Goal: Navigation & Orientation: Find specific page/section

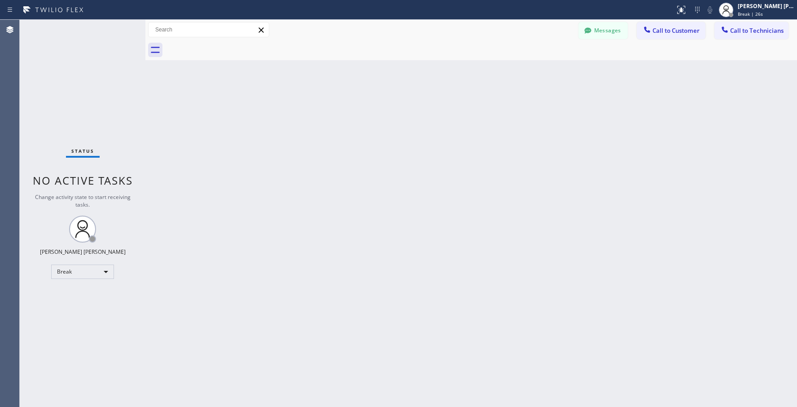
click at [461, 128] on div "Back to Dashboard Change Sender ID Customers Technicians Select a contact Outbo…" at bounding box center [471, 213] width 652 height 387
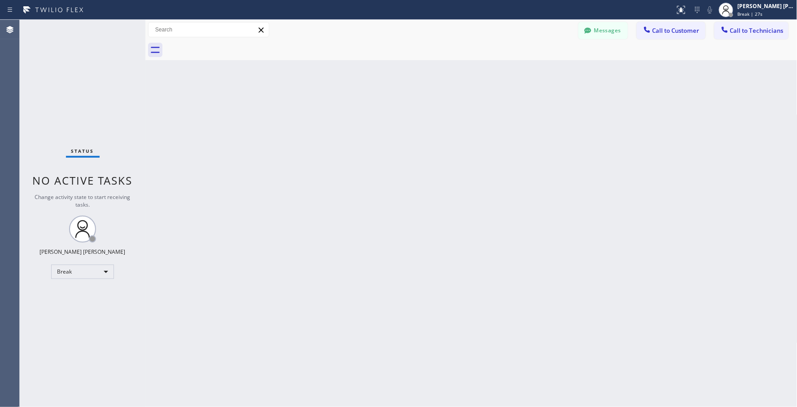
click at [461, 128] on div "Back to Dashboard Change Sender ID Customers Technicians Select a contact Outbo…" at bounding box center [471, 213] width 652 height 387
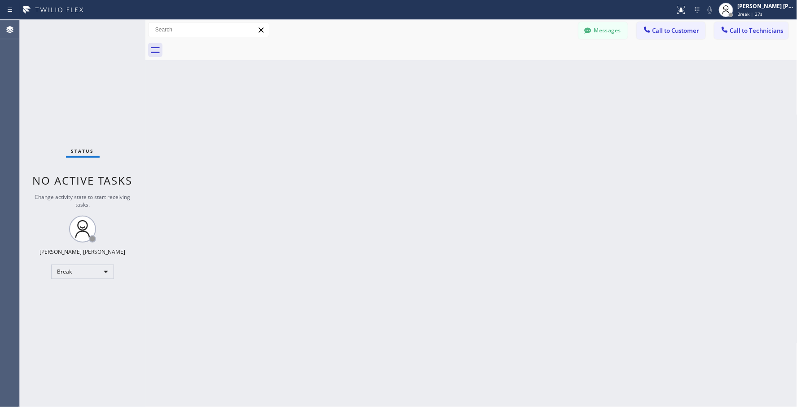
click at [461, 128] on div "Back to Dashboard Change Sender ID Customers Technicians Select a contact Outbo…" at bounding box center [471, 213] width 652 height 387
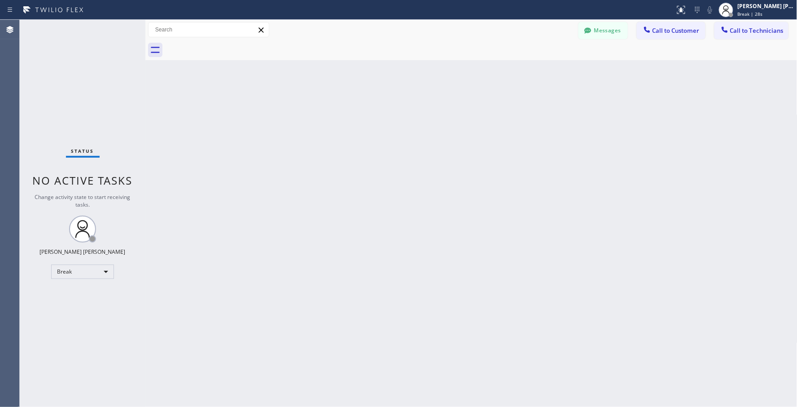
click at [461, 128] on div "Back to Dashboard Change Sender ID Customers Technicians Select a contact Outbo…" at bounding box center [471, 213] width 652 height 387
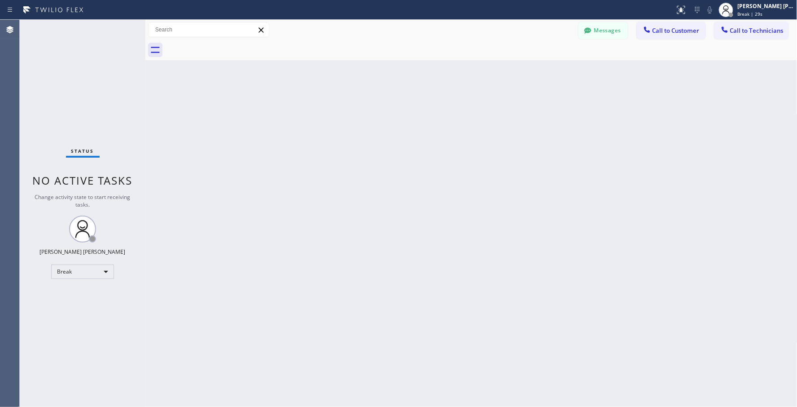
click at [461, 128] on div "Back to Dashboard Change Sender ID Customers Technicians Select a contact Outbo…" at bounding box center [471, 213] width 652 height 387
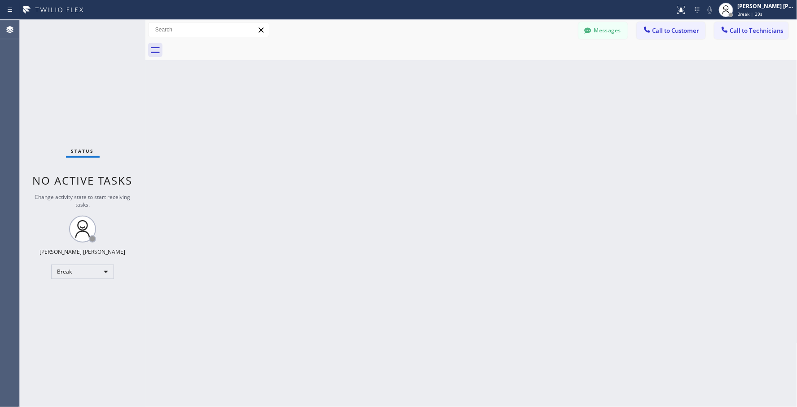
click at [461, 128] on div "Back to Dashboard Change Sender ID Customers Technicians Select a contact Outbo…" at bounding box center [471, 213] width 652 height 387
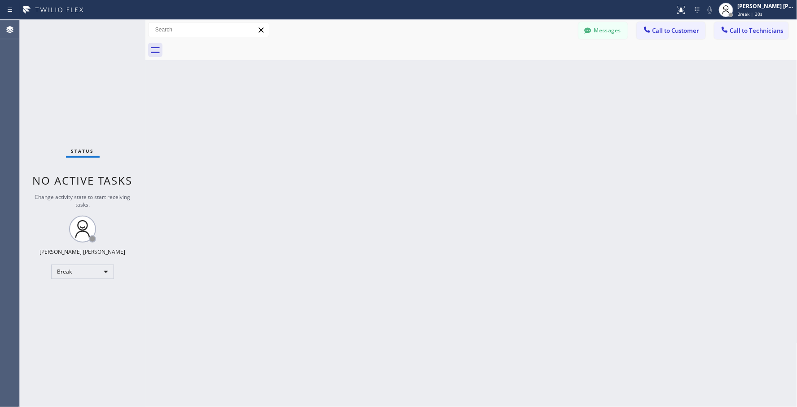
click at [461, 128] on div "Back to Dashboard Change Sender ID Customers Technicians Select a contact Outbo…" at bounding box center [471, 213] width 652 height 387
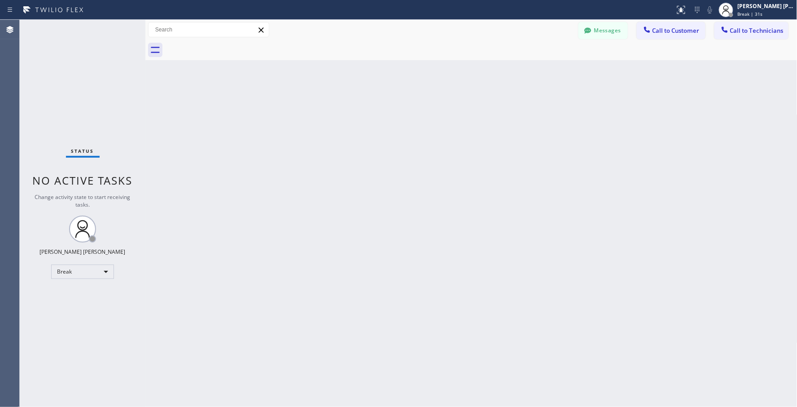
click at [461, 128] on div "Back to Dashboard Change Sender ID Customers Technicians Select a contact Outbo…" at bounding box center [471, 213] width 652 height 387
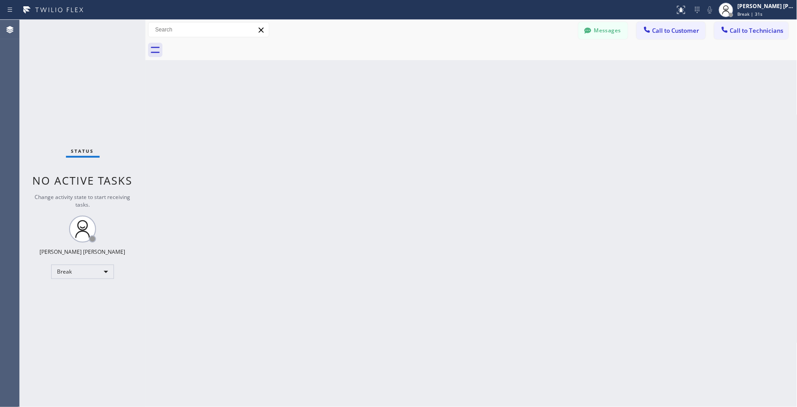
click at [461, 128] on div "Back to Dashboard Change Sender ID Customers Technicians Select a contact Outbo…" at bounding box center [471, 213] width 652 height 387
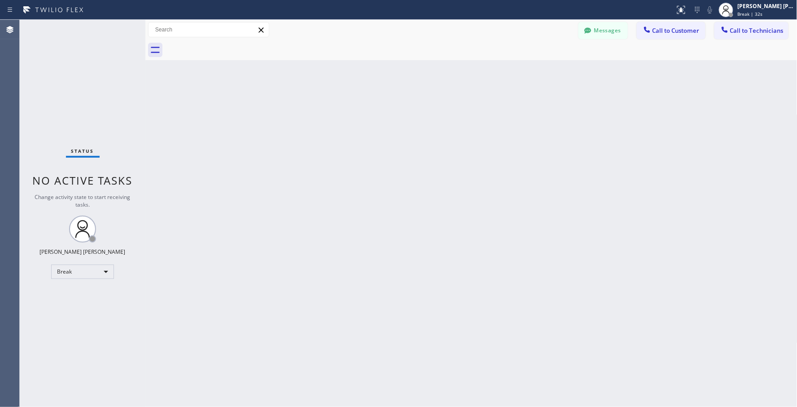
click at [461, 128] on div "Back to Dashboard Change Sender ID Customers Technicians Select a contact Outbo…" at bounding box center [471, 213] width 652 height 387
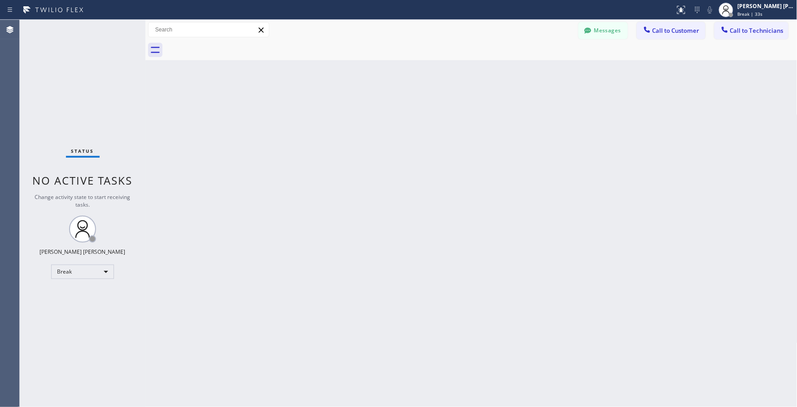
click at [461, 128] on div "Back to Dashboard Change Sender ID Customers Technicians Select a contact Outbo…" at bounding box center [471, 213] width 652 height 387
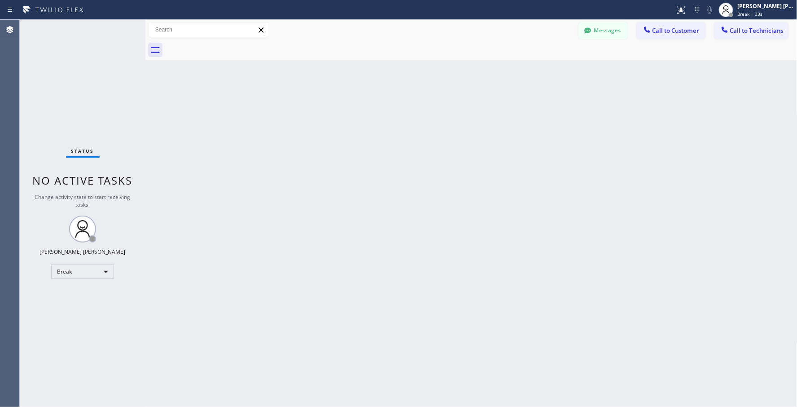
click at [461, 128] on div "Back to Dashboard Change Sender ID Customers Technicians Select a contact Outbo…" at bounding box center [471, 213] width 652 height 387
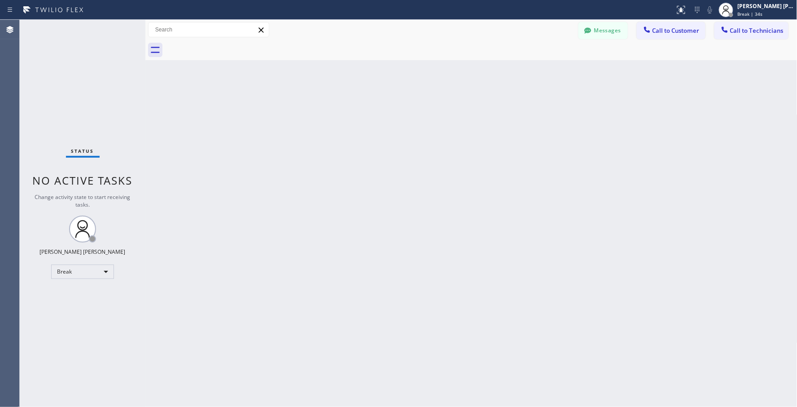
click at [461, 128] on div "Back to Dashboard Change Sender ID Customers Technicians Select a contact Outbo…" at bounding box center [471, 213] width 652 height 387
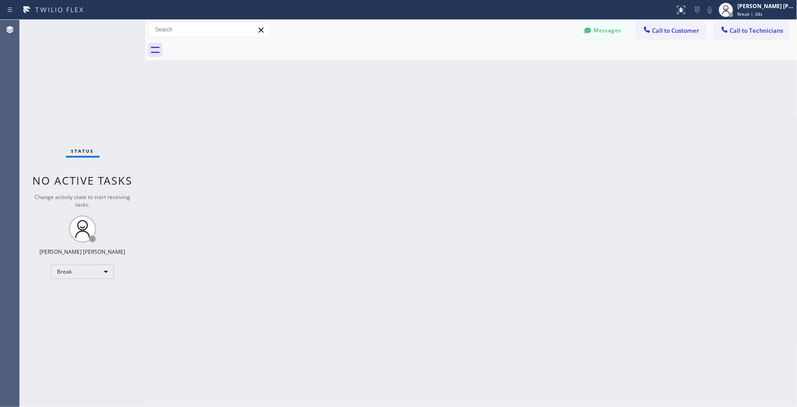
click at [461, 128] on div "Back to Dashboard Change Sender ID Customers Technicians Select a contact Outbo…" at bounding box center [471, 213] width 652 height 387
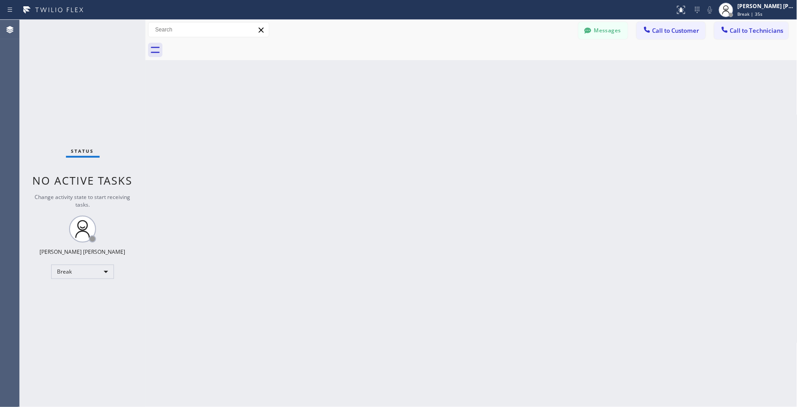
click at [461, 128] on div "Back to Dashboard Change Sender ID Customers Technicians Select a contact Outbo…" at bounding box center [471, 213] width 652 height 387
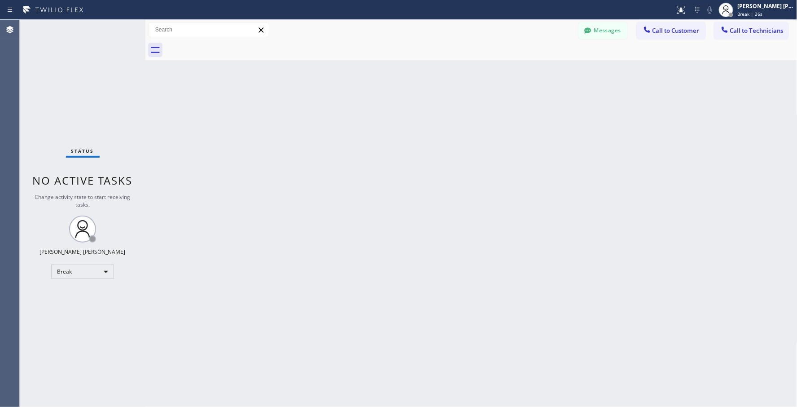
click at [461, 128] on div "Back to Dashboard Change Sender ID Customers Technicians Select a contact Outbo…" at bounding box center [471, 213] width 652 height 387
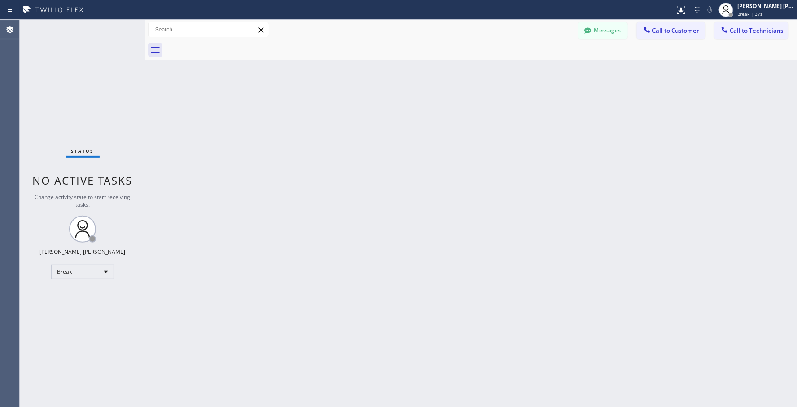
click at [461, 128] on div "Back to Dashboard Change Sender ID Customers Technicians Select a contact Outbo…" at bounding box center [471, 213] width 652 height 387
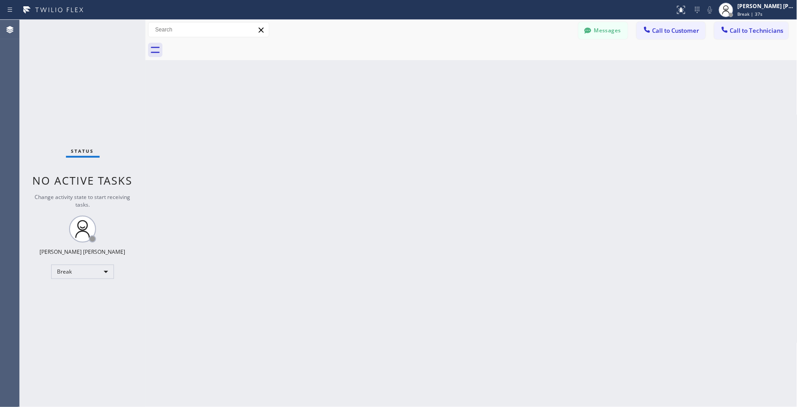
click at [461, 128] on div "Back to Dashboard Change Sender ID Customers Technicians Select a contact Outbo…" at bounding box center [471, 213] width 652 height 387
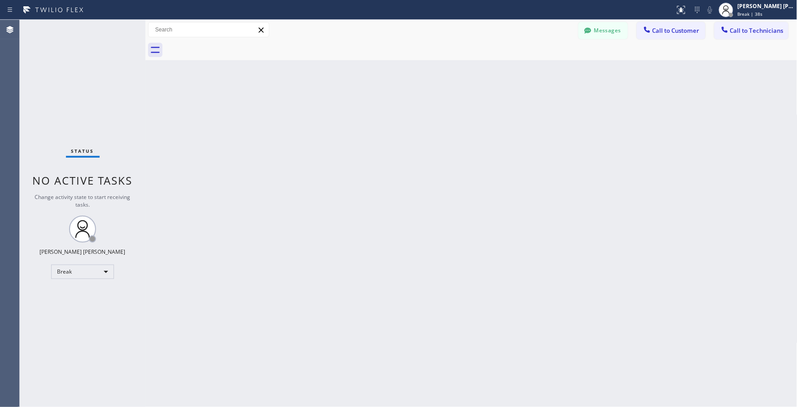
click at [461, 128] on div "Back to Dashboard Change Sender ID Customers Technicians Select a contact Outbo…" at bounding box center [471, 213] width 652 height 387
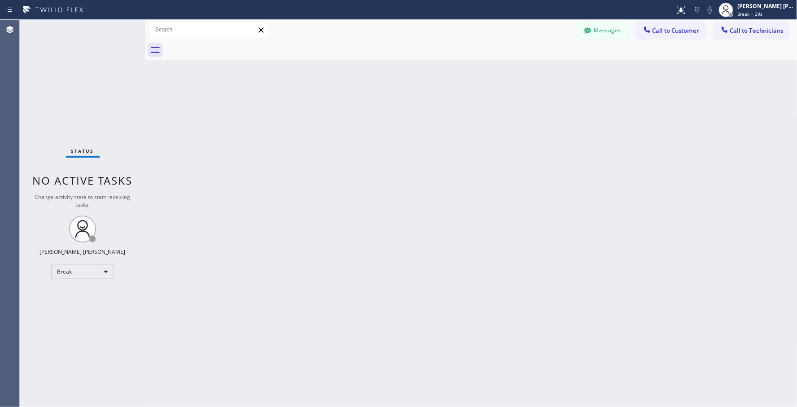
click at [461, 128] on div "Back to Dashboard Change Sender ID Customers Technicians Select a contact Outbo…" at bounding box center [471, 213] width 652 height 387
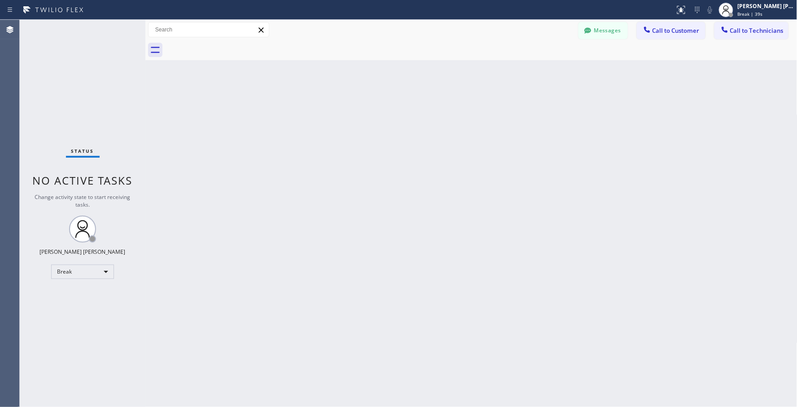
click at [461, 128] on div "Back to Dashboard Change Sender ID Customers Technicians Select a contact Outbo…" at bounding box center [471, 213] width 652 height 387
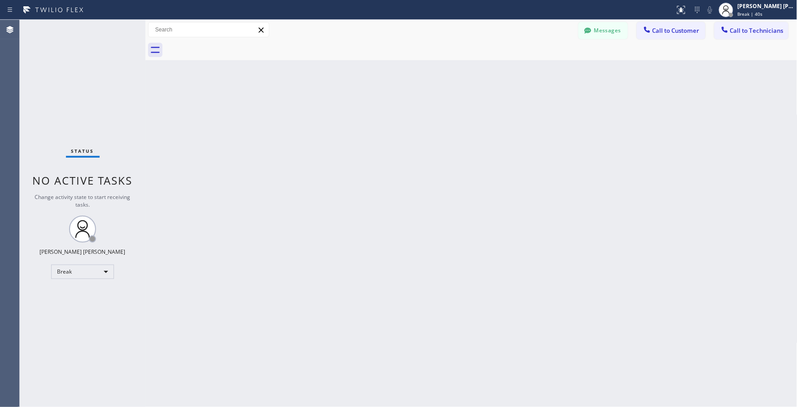
click at [461, 128] on div "Back to Dashboard Change Sender ID Customers Technicians Select a contact Outbo…" at bounding box center [471, 213] width 652 height 387
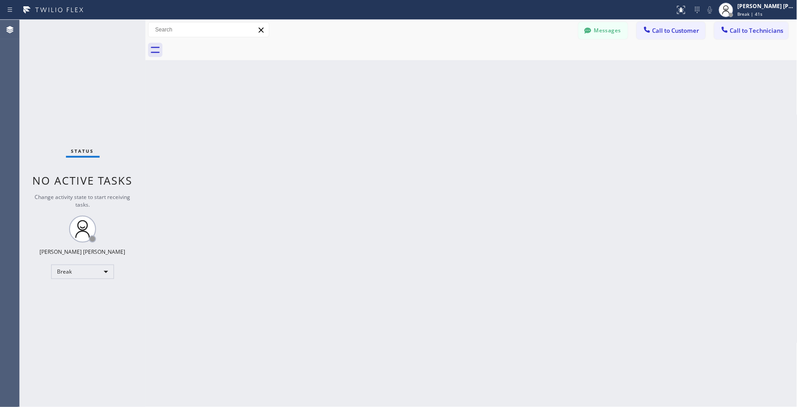
click at [461, 128] on div "Back to Dashboard Change Sender ID Customers Technicians Select a contact Outbo…" at bounding box center [471, 213] width 652 height 387
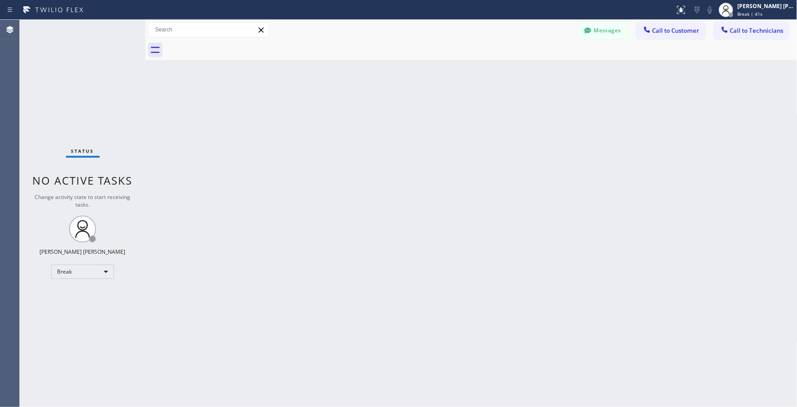
click at [461, 128] on div "Back to Dashboard Change Sender ID Customers Technicians Select a contact Outbo…" at bounding box center [471, 213] width 652 height 387
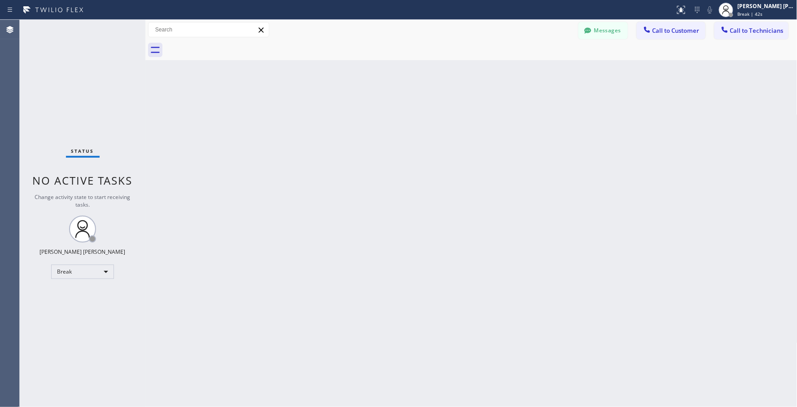
click at [461, 128] on div "Back to Dashboard Change Sender ID Customers Technicians Select a contact Outbo…" at bounding box center [471, 213] width 652 height 387
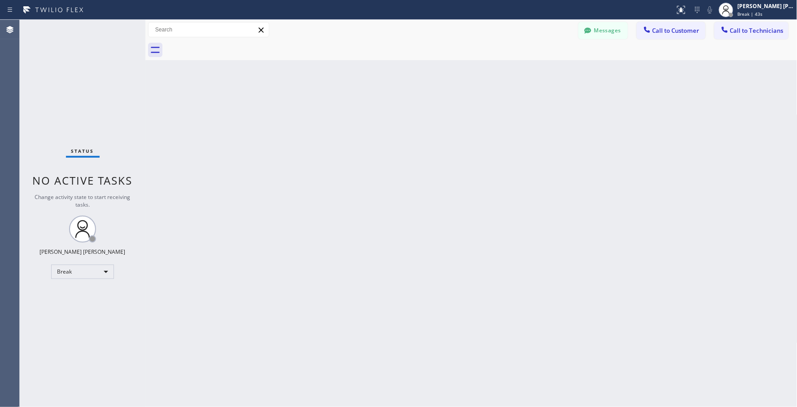
click at [461, 128] on div "Back to Dashboard Change Sender ID Customers Technicians Select a contact Outbo…" at bounding box center [471, 213] width 652 height 387
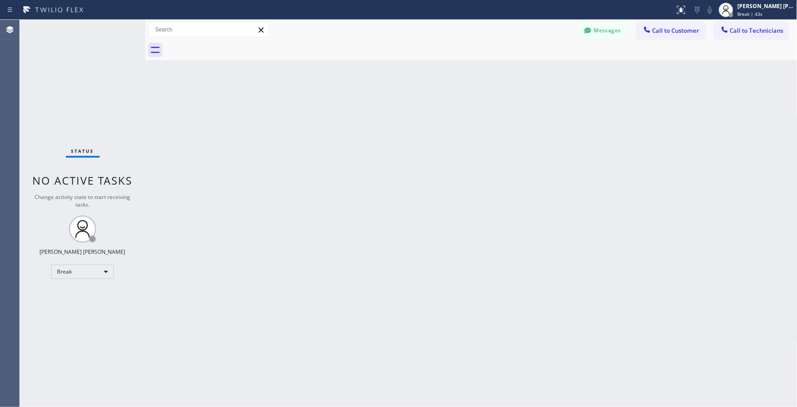
click at [461, 128] on div "Back to Dashboard Change Sender ID Customers Technicians Select a contact Outbo…" at bounding box center [471, 213] width 652 height 387
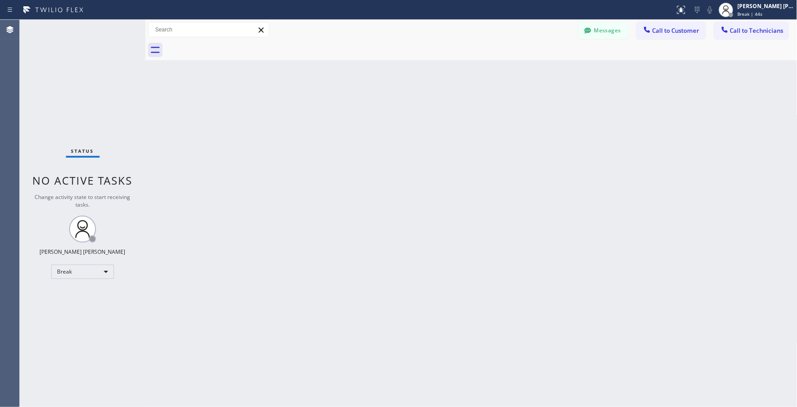
click at [461, 128] on div "Back to Dashboard Change Sender ID Customers Technicians Select a contact Outbo…" at bounding box center [471, 213] width 652 height 387
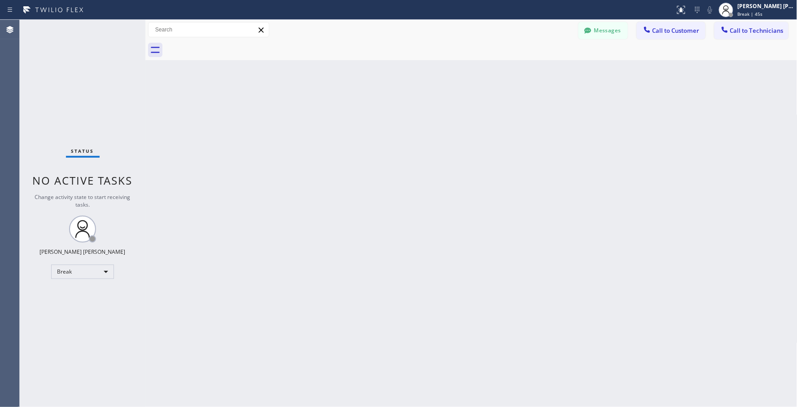
click at [461, 128] on div "Back to Dashboard Change Sender ID Customers Technicians Select a contact Outbo…" at bounding box center [471, 213] width 652 height 387
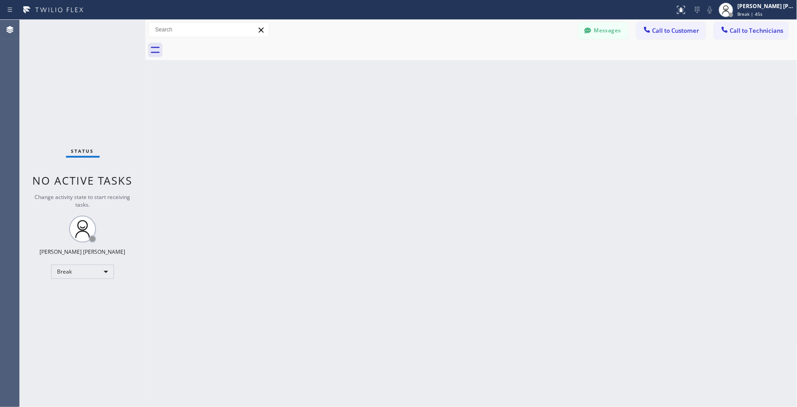
click at [461, 128] on div "Back to Dashboard Change Sender ID Customers Technicians Select a contact Outbo…" at bounding box center [471, 213] width 652 height 387
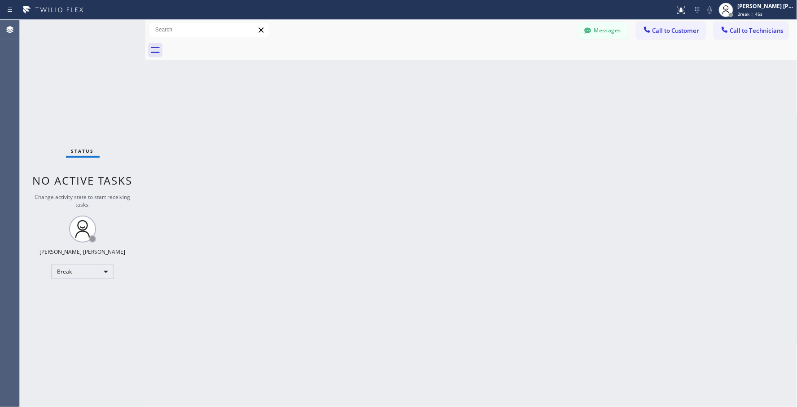
click at [461, 128] on div "Back to Dashboard Change Sender ID Customers Technicians Select a contact Outbo…" at bounding box center [471, 213] width 652 height 387
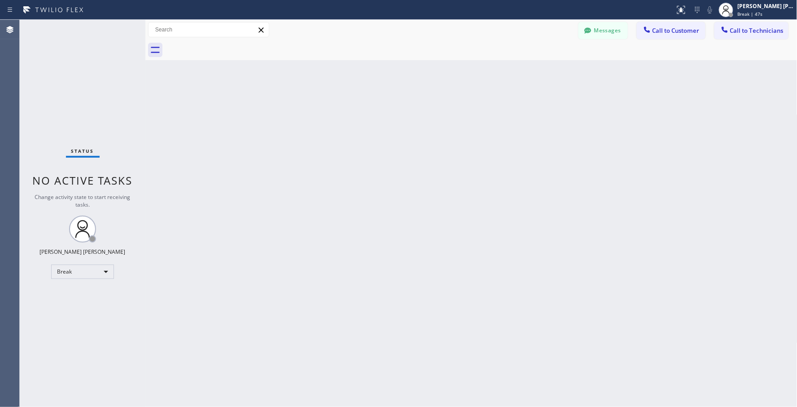
click at [461, 128] on div "Back to Dashboard Change Sender ID Customers Technicians Select a contact Outbo…" at bounding box center [471, 213] width 652 height 387
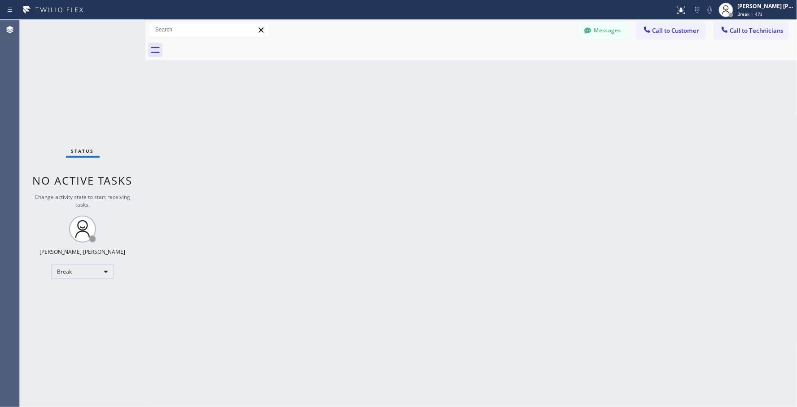
click at [461, 128] on div "Back to Dashboard Change Sender ID Customers Technicians Select a contact Outbo…" at bounding box center [471, 213] width 652 height 387
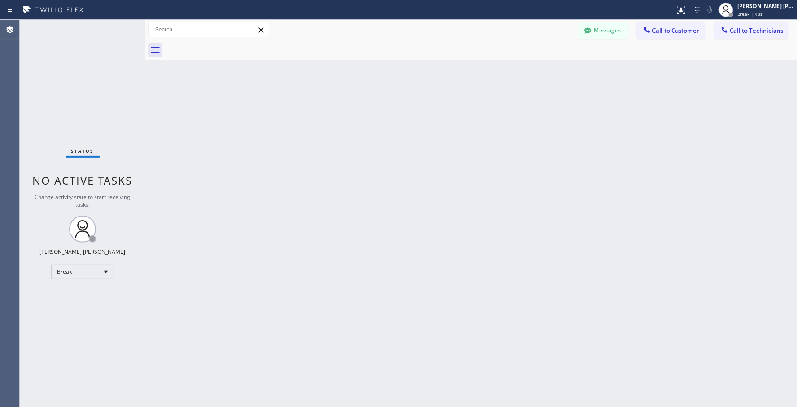
click at [461, 128] on div "Back to Dashboard Change Sender ID Customers Technicians Select a contact Outbo…" at bounding box center [471, 213] width 652 height 387
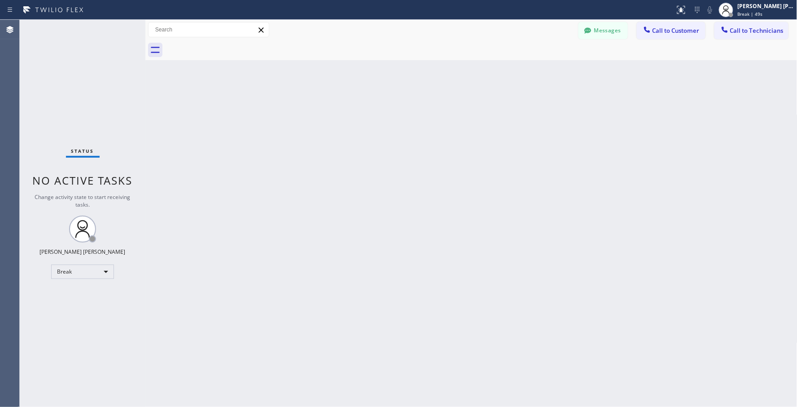
click at [461, 128] on div "Back to Dashboard Change Sender ID Customers Technicians Select a contact Outbo…" at bounding box center [471, 213] width 652 height 387
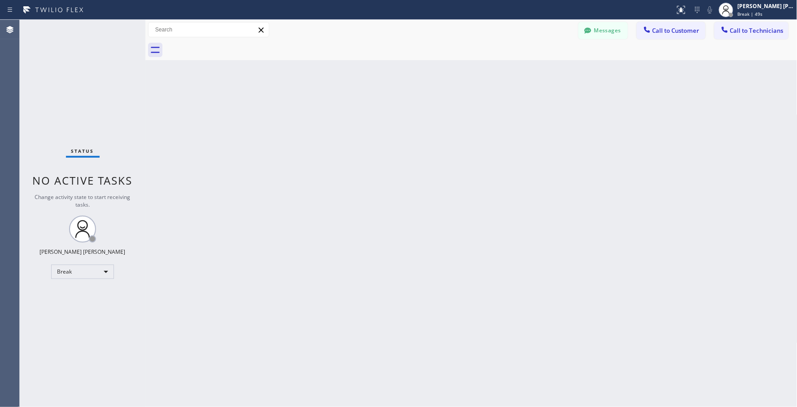
click at [461, 128] on div "Back to Dashboard Change Sender ID Customers Technicians Select a contact Outbo…" at bounding box center [471, 213] width 652 height 387
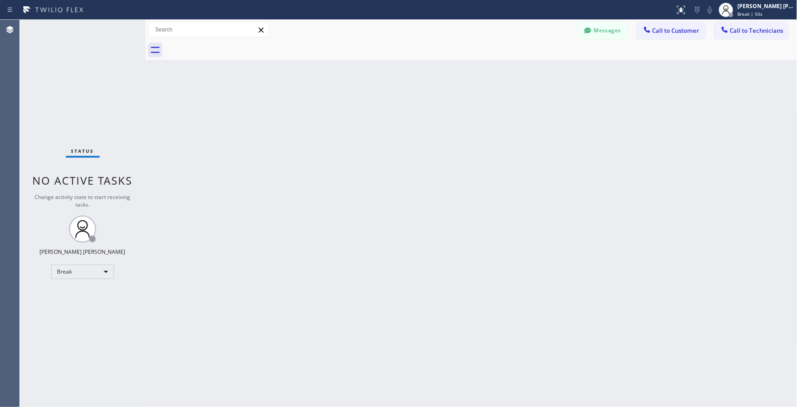
click at [461, 128] on div "Back to Dashboard Change Sender ID Customers Technicians Select a contact Outbo…" at bounding box center [471, 213] width 652 height 387
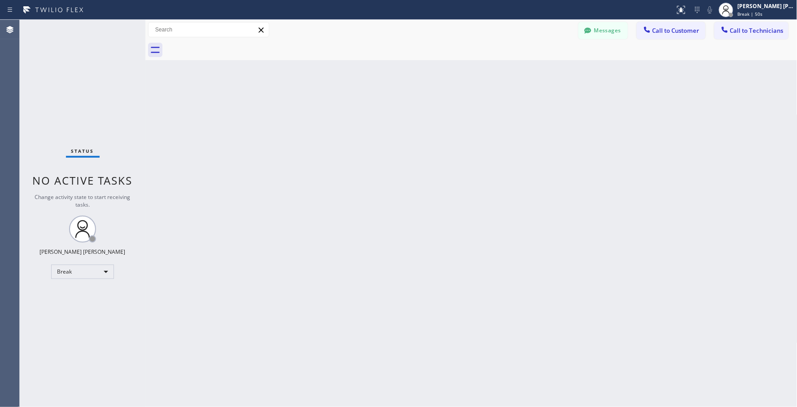
click at [461, 128] on div "Back to Dashboard Change Sender ID Customers Technicians Select a contact Outbo…" at bounding box center [471, 213] width 652 height 387
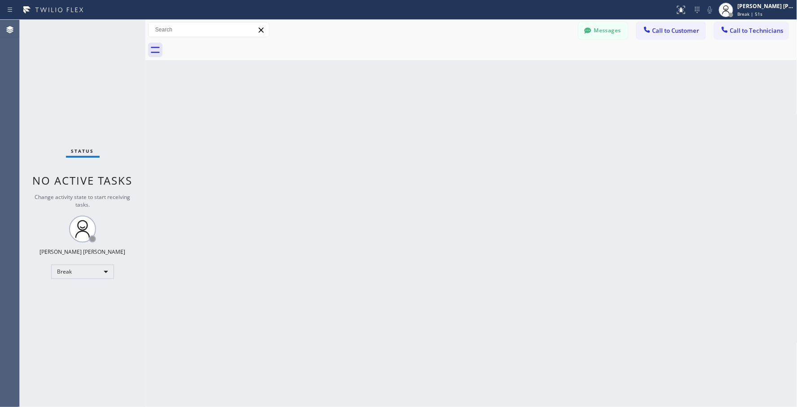
click at [461, 128] on div "Back to Dashboard Change Sender ID Customers Technicians Select a contact Outbo…" at bounding box center [471, 213] width 652 height 387
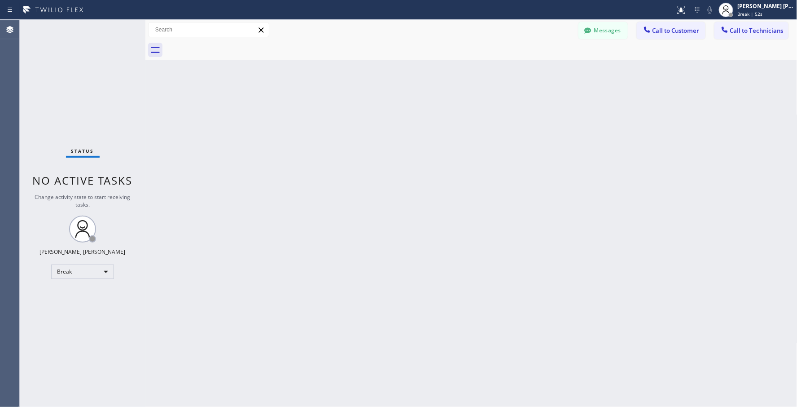
click at [461, 128] on div "Back to Dashboard Change Sender ID Customers Technicians Select a contact Outbo…" at bounding box center [471, 213] width 652 height 387
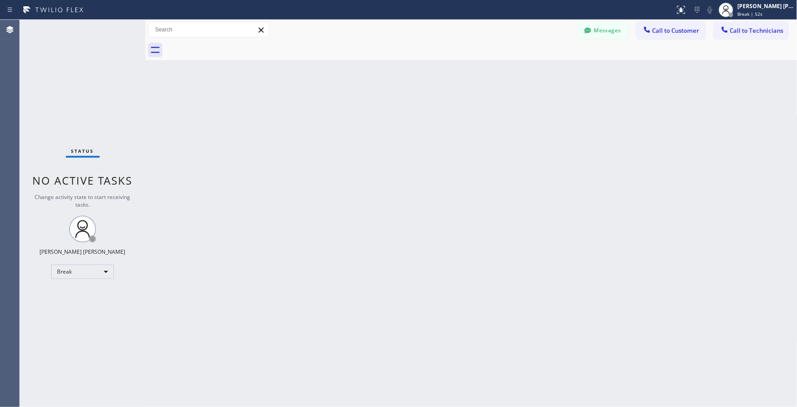
click at [461, 128] on div "Back to Dashboard Change Sender ID Customers Technicians Select a contact Outbo…" at bounding box center [471, 213] width 652 height 387
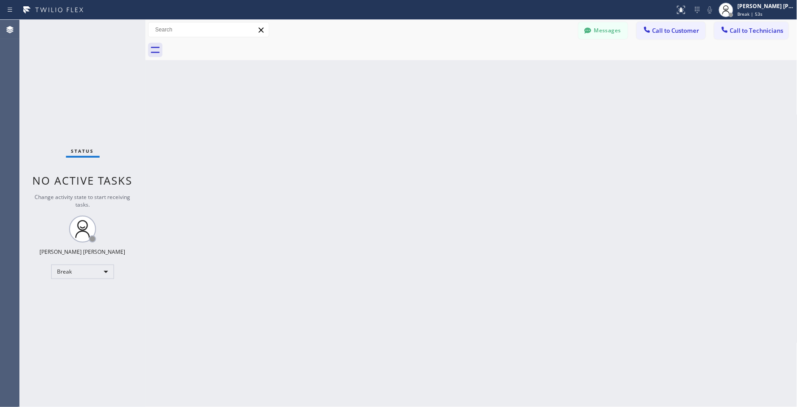
click at [461, 128] on div "Back to Dashboard Change Sender ID Customers Technicians Select a contact Outbo…" at bounding box center [471, 213] width 652 height 387
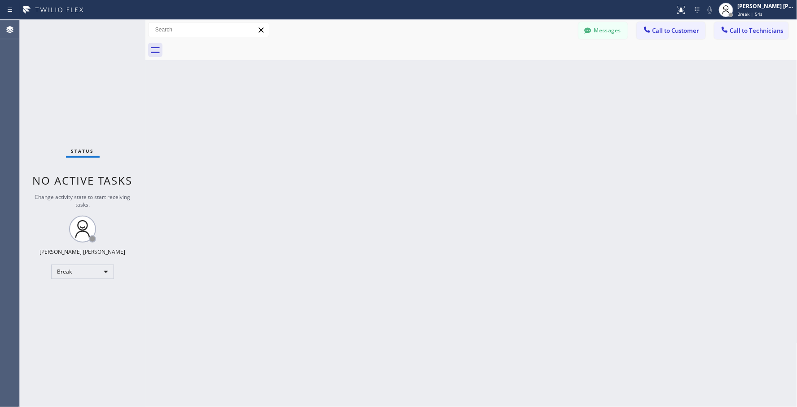
click at [461, 128] on div "Back to Dashboard Change Sender ID Customers Technicians Select a contact Outbo…" at bounding box center [471, 213] width 652 height 387
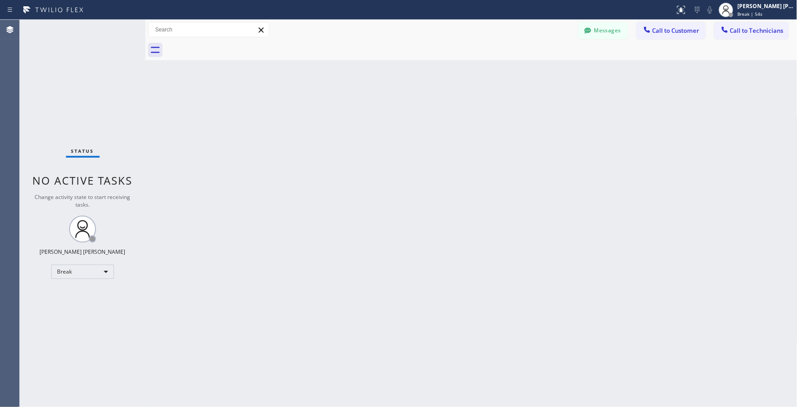
click at [461, 128] on div "Back to Dashboard Change Sender ID Customers Technicians Select a contact Outbo…" at bounding box center [471, 213] width 652 height 387
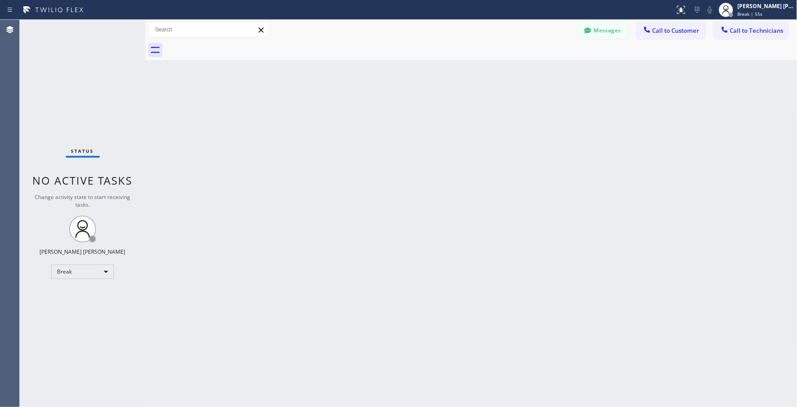
click at [461, 128] on div "Back to Dashboard Change Sender ID Customers Technicians Select a contact Outbo…" at bounding box center [471, 213] width 652 height 387
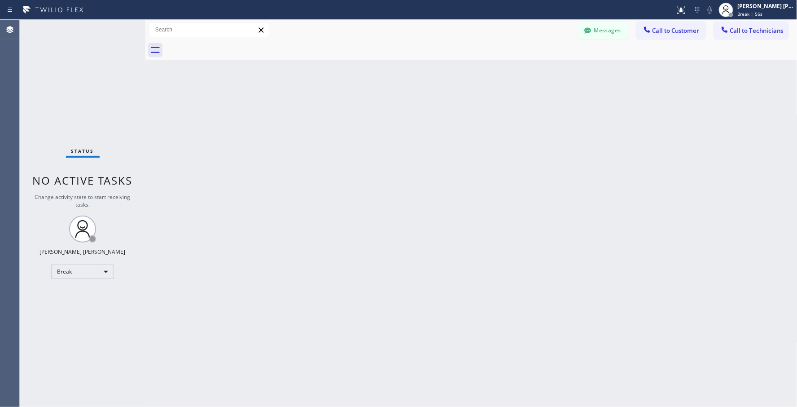
click at [461, 128] on div "Back to Dashboard Change Sender ID Customers Technicians Select a contact Outbo…" at bounding box center [471, 213] width 652 height 387
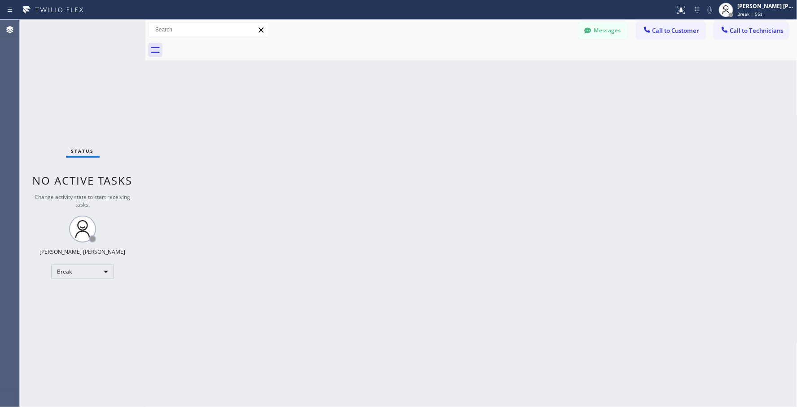
click at [461, 128] on div "Back to Dashboard Change Sender ID Customers Technicians Select a contact Outbo…" at bounding box center [471, 213] width 652 height 387
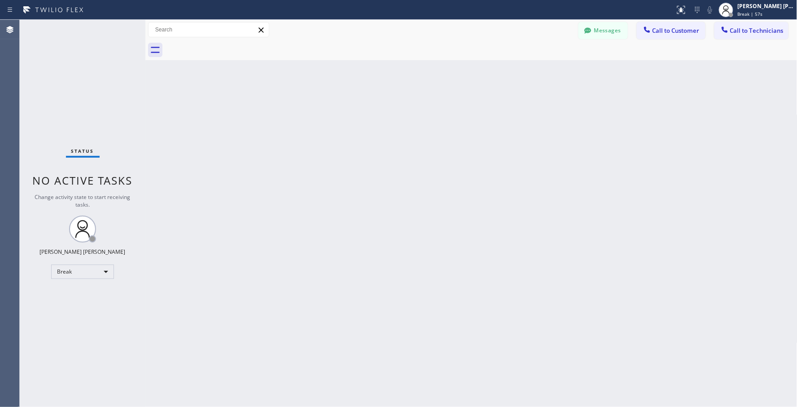
click at [461, 128] on div "Back to Dashboard Change Sender ID Customers Technicians Select a contact Outbo…" at bounding box center [471, 213] width 652 height 387
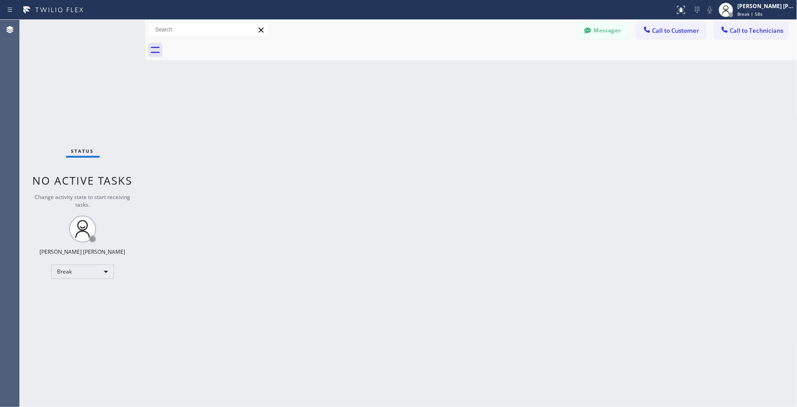
click at [461, 128] on div "Back to Dashboard Change Sender ID Customers Technicians Select a contact Outbo…" at bounding box center [471, 213] width 652 height 387
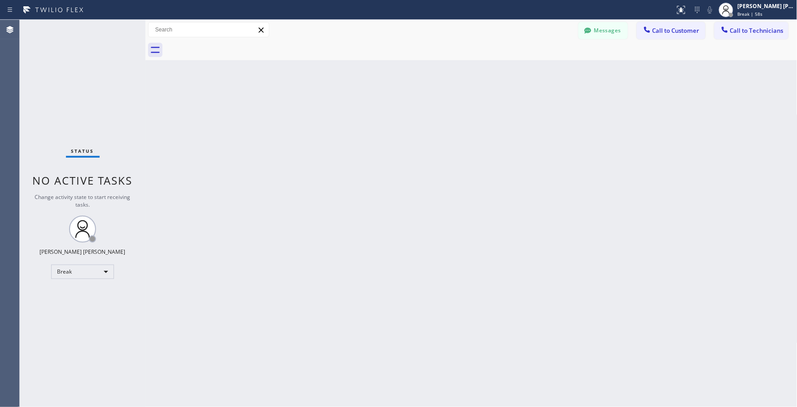
click at [461, 128] on div "Back to Dashboard Change Sender ID Customers Technicians Select a contact Outbo…" at bounding box center [471, 213] width 652 height 387
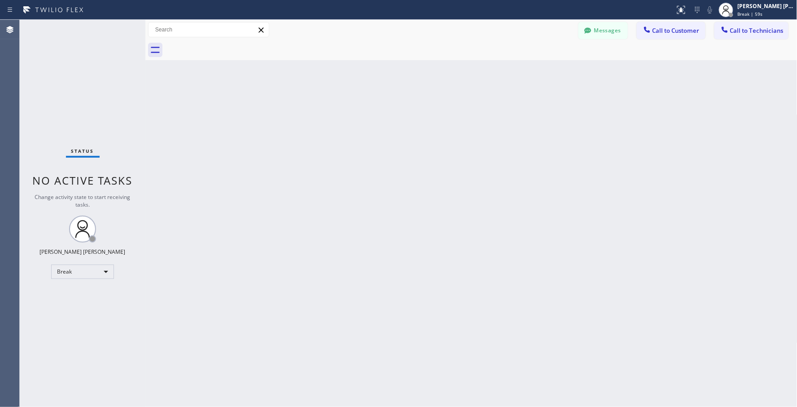
click at [461, 128] on div "Back to Dashboard Change Sender ID Customers Technicians Select a contact Outbo…" at bounding box center [471, 213] width 652 height 387
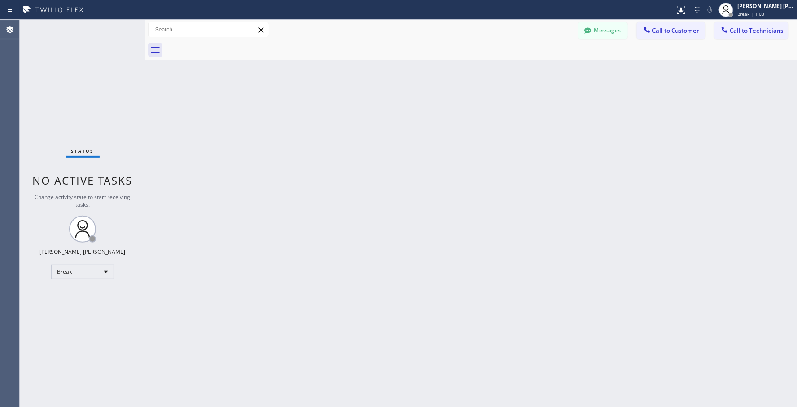
click at [461, 128] on div "Back to Dashboard Change Sender ID Customers Technicians Select a contact Outbo…" at bounding box center [471, 213] width 652 height 387
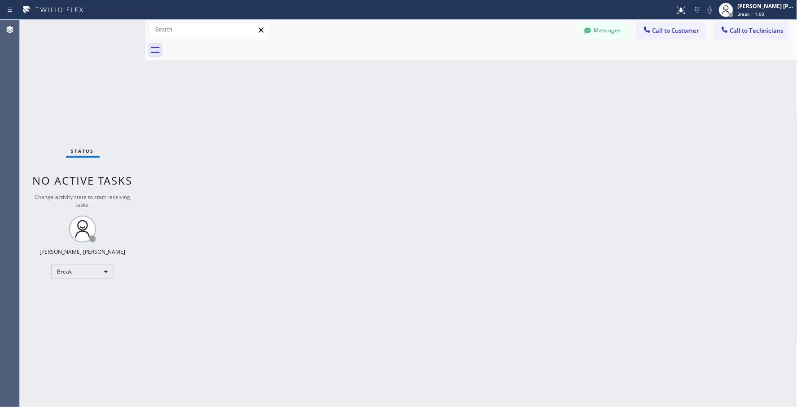
click at [461, 128] on div "Back to Dashboard Change Sender ID Customers Technicians Select a contact Outbo…" at bounding box center [471, 213] width 652 height 387
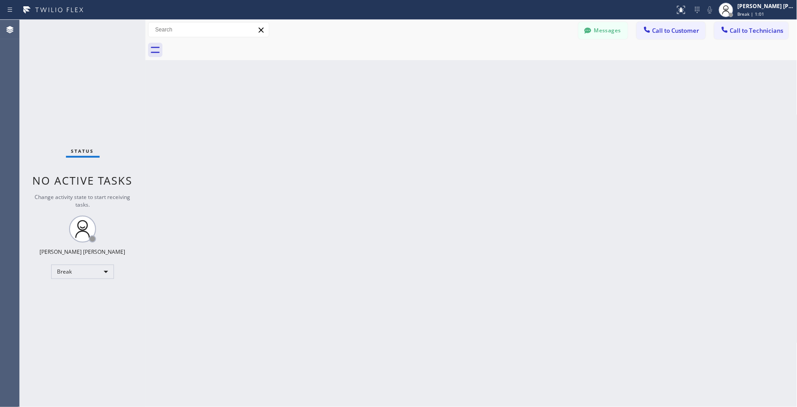
click at [461, 128] on div "Back to Dashboard Change Sender ID Customers Technicians Select a contact Outbo…" at bounding box center [471, 213] width 652 height 387
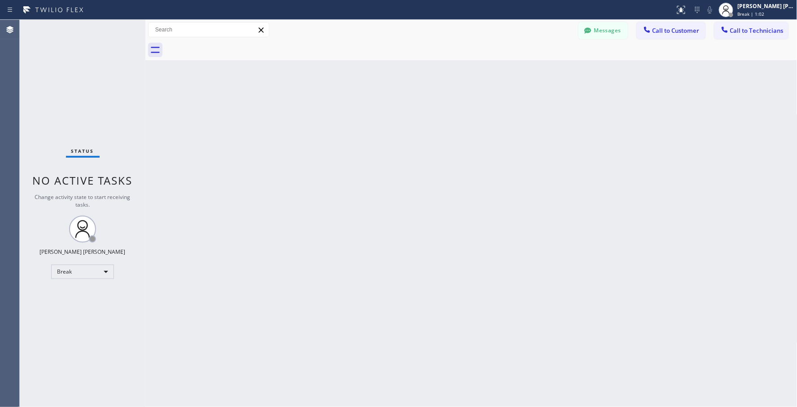
click at [461, 128] on div "Back to Dashboard Change Sender ID Customers Technicians Select a contact Outbo…" at bounding box center [471, 213] width 652 height 387
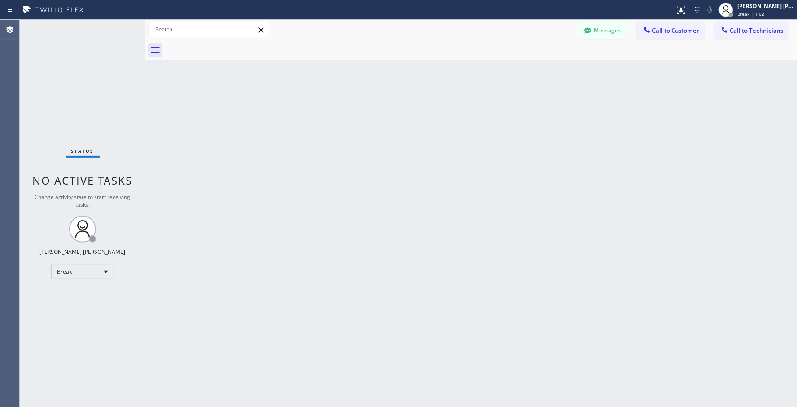
click at [461, 128] on div "Back to Dashboard Change Sender ID Customers Technicians Select a contact Outbo…" at bounding box center [471, 213] width 652 height 387
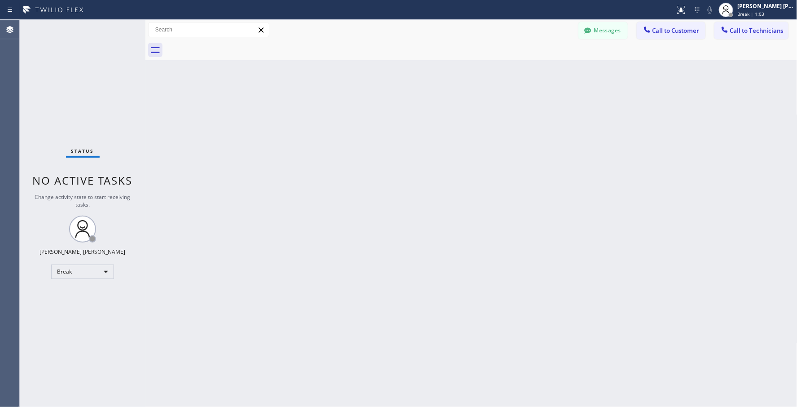
click at [461, 128] on div "Back to Dashboard Change Sender ID Customers Technicians Select a contact Outbo…" at bounding box center [471, 213] width 652 height 387
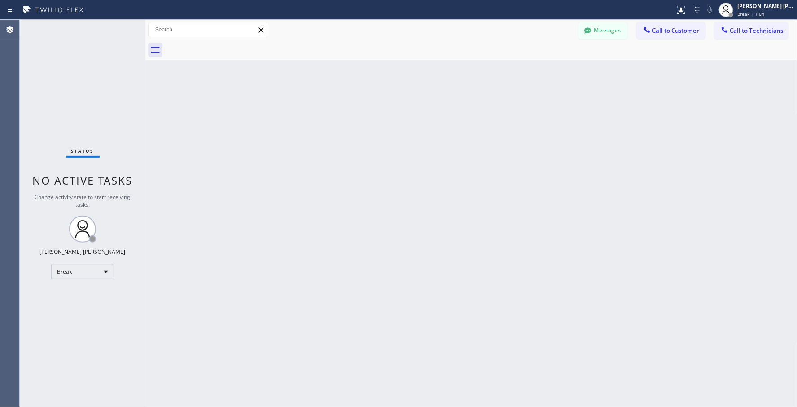
click at [461, 128] on div "Back to Dashboard Change Sender ID Customers Technicians Select a contact Outbo…" at bounding box center [471, 213] width 652 height 387
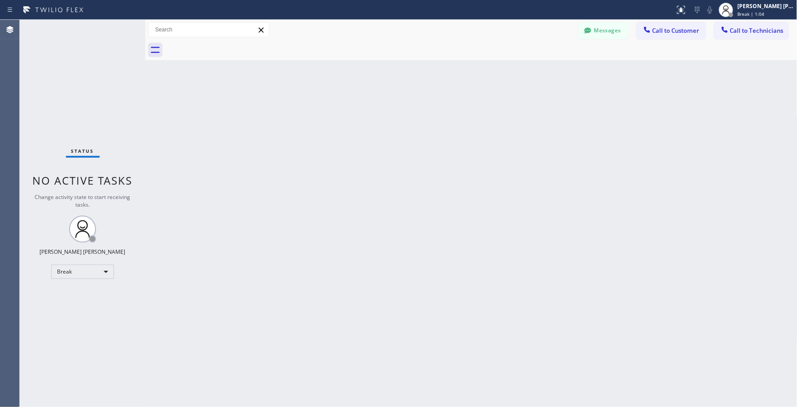
click at [461, 128] on div "Back to Dashboard Change Sender ID Customers Technicians Select a contact Outbo…" at bounding box center [471, 213] width 652 height 387
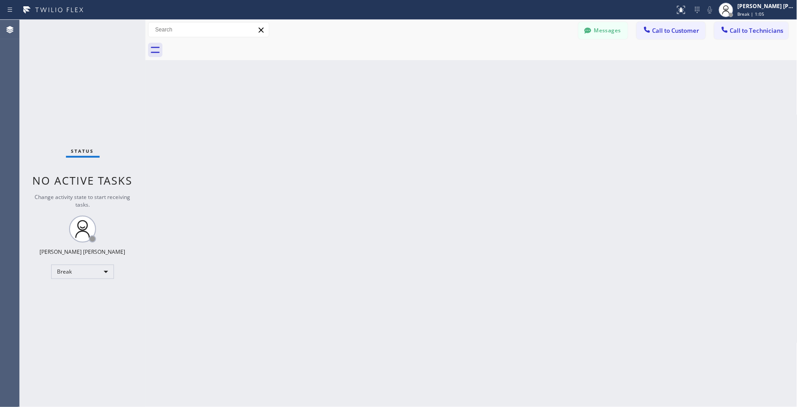
click at [461, 128] on div "Back to Dashboard Change Sender ID Customers Technicians Select a contact Outbo…" at bounding box center [471, 213] width 652 height 387
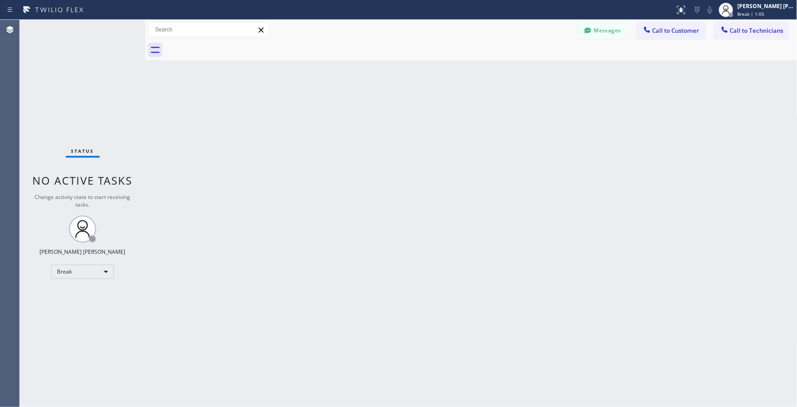
click at [461, 128] on div "Back to Dashboard Change Sender ID Customers Technicians Select a contact Outbo…" at bounding box center [471, 213] width 652 height 387
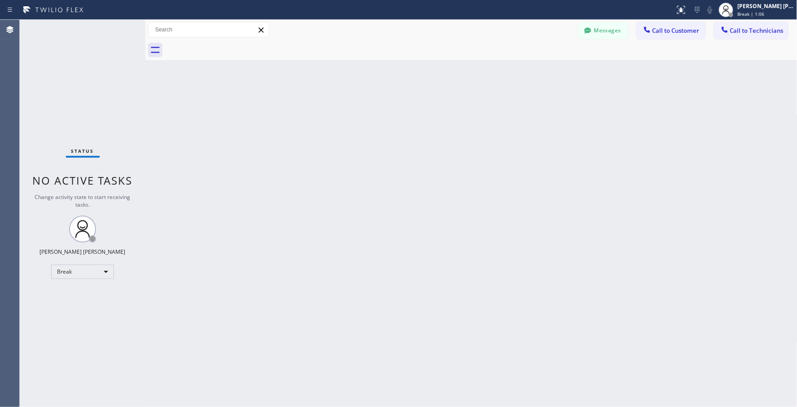
click at [461, 128] on div "Back to Dashboard Change Sender ID Customers Technicians Select a contact Outbo…" at bounding box center [471, 213] width 652 height 387
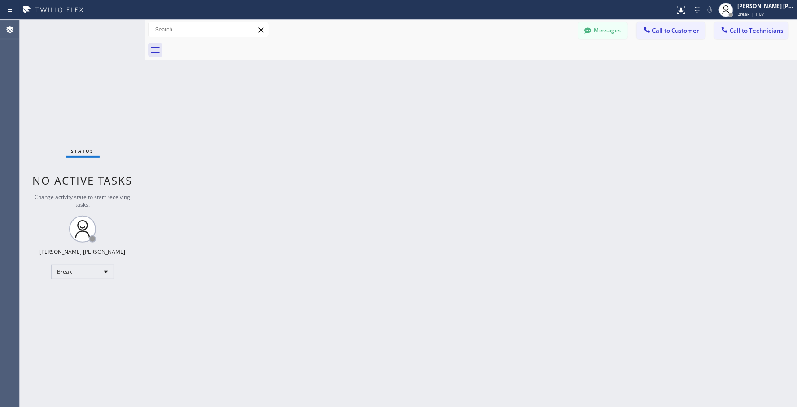
click at [461, 128] on div "Back to Dashboard Change Sender ID Customers Technicians Select a contact Outbo…" at bounding box center [471, 213] width 652 height 387
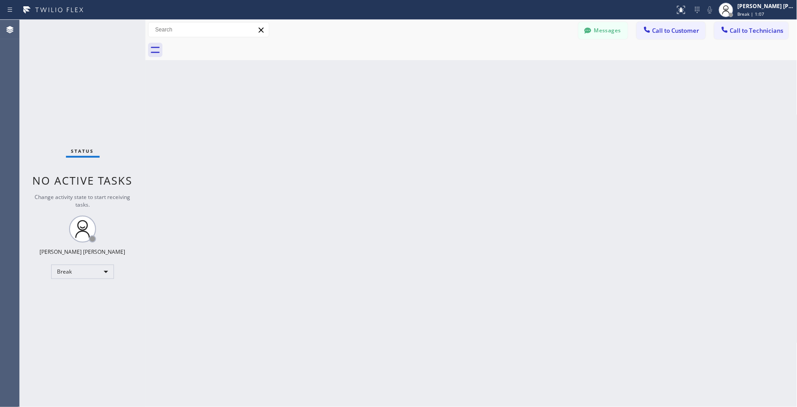
click at [461, 128] on div "Back to Dashboard Change Sender ID Customers Technicians Select a contact Outbo…" at bounding box center [471, 213] width 652 height 387
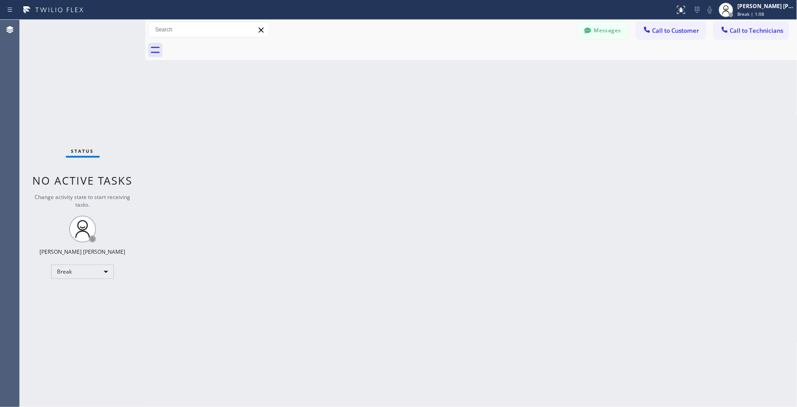
click at [461, 128] on div "Back to Dashboard Change Sender ID Customers Technicians Select a contact Outbo…" at bounding box center [471, 213] width 652 height 387
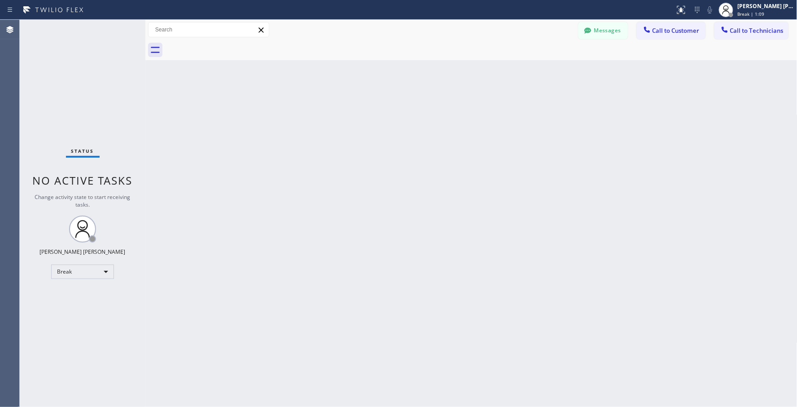
click at [461, 128] on div "Back to Dashboard Change Sender ID Customers Technicians Select a contact Outbo…" at bounding box center [471, 213] width 652 height 387
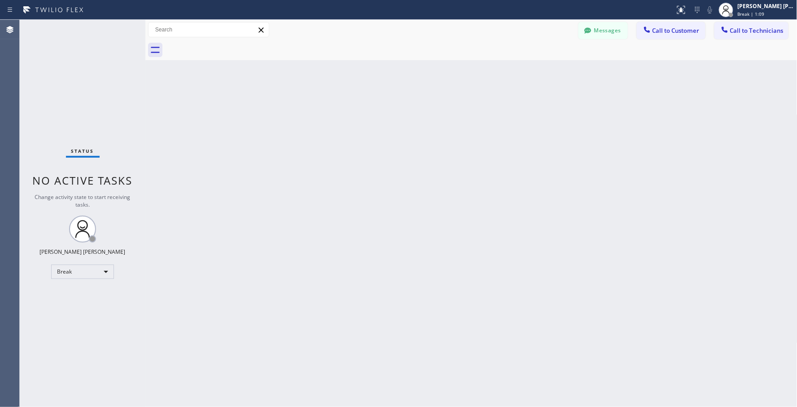
click at [461, 128] on div "Back to Dashboard Change Sender ID Customers Technicians Select a contact Outbo…" at bounding box center [471, 213] width 652 height 387
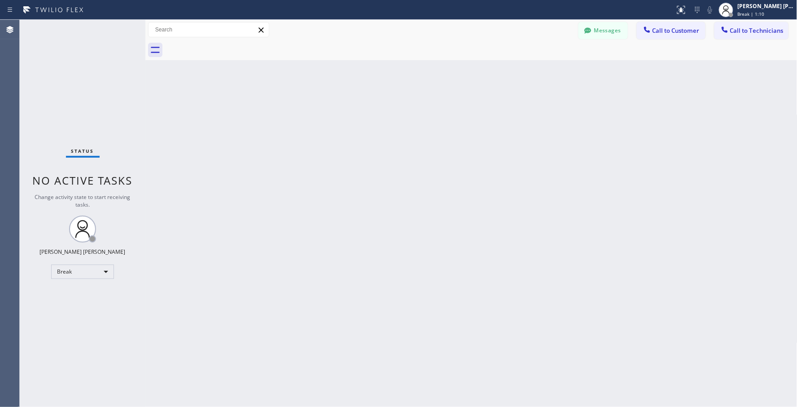
click at [461, 128] on div "Back to Dashboard Change Sender ID Customers Technicians Select a contact Outbo…" at bounding box center [471, 213] width 652 height 387
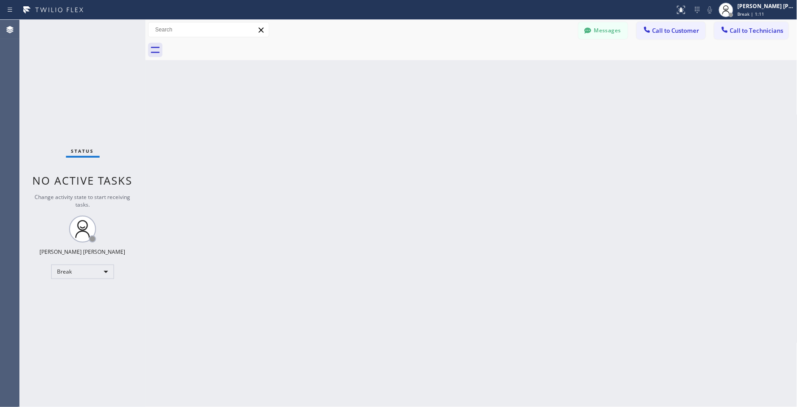
click at [461, 128] on div "Back to Dashboard Change Sender ID Customers Technicians Select a contact Outbo…" at bounding box center [471, 213] width 652 height 387
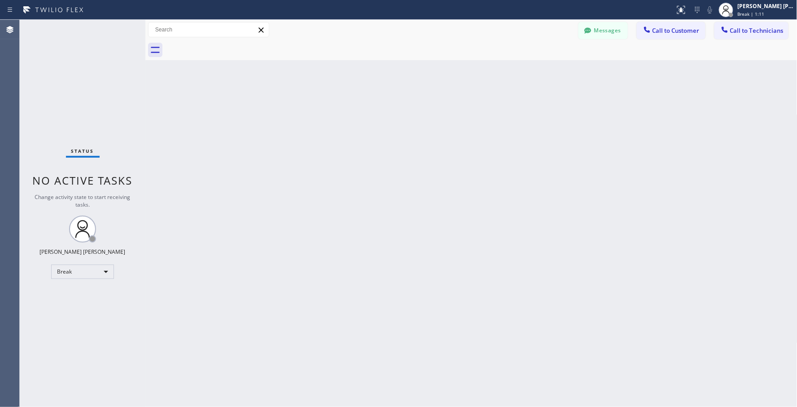
click at [461, 128] on div "Back to Dashboard Change Sender ID Customers Technicians Select a contact Outbo…" at bounding box center [471, 213] width 652 height 387
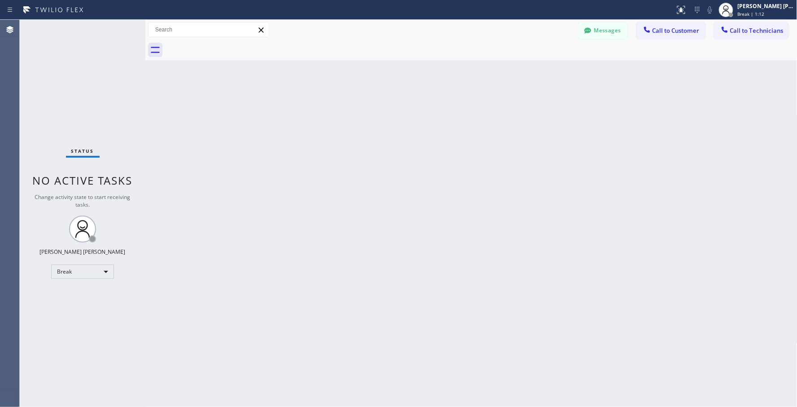
click at [461, 128] on div "Back to Dashboard Change Sender ID Customers Technicians Select a contact Outbo…" at bounding box center [471, 213] width 652 height 387
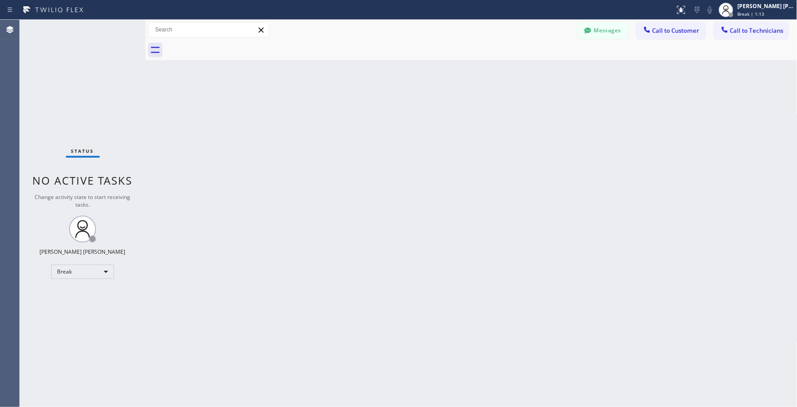
click at [461, 128] on div "Back to Dashboard Change Sender ID Customers Technicians Select a contact Outbo…" at bounding box center [471, 213] width 652 height 387
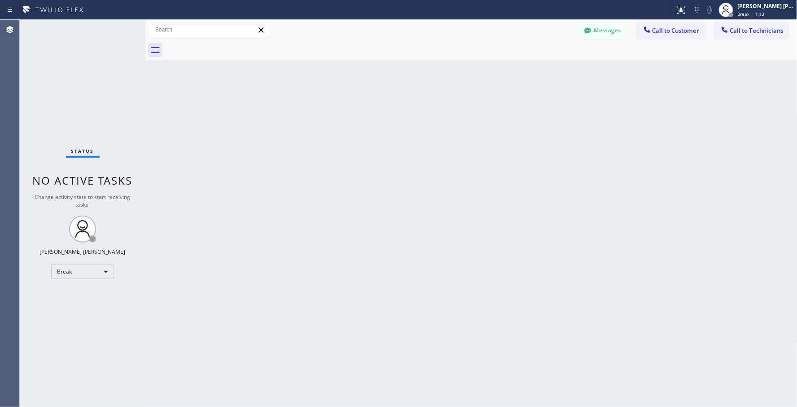
click at [461, 128] on div "Back to Dashboard Change Sender ID Customers Technicians Select a contact Outbo…" at bounding box center [471, 213] width 652 height 387
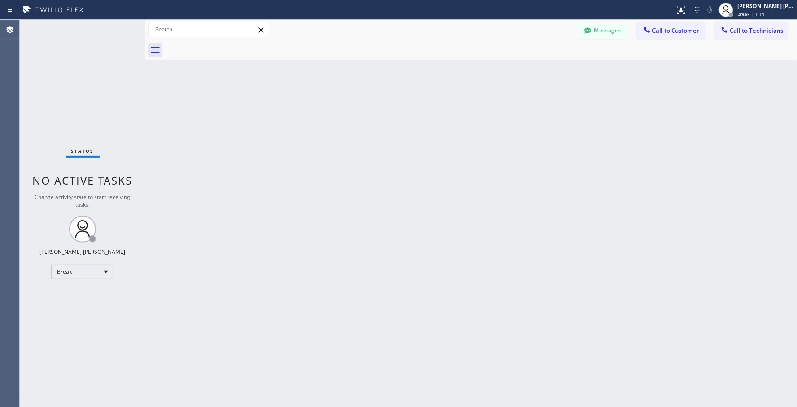
click at [461, 128] on div "Back to Dashboard Change Sender ID Customers Technicians Select a contact Outbo…" at bounding box center [471, 213] width 652 height 387
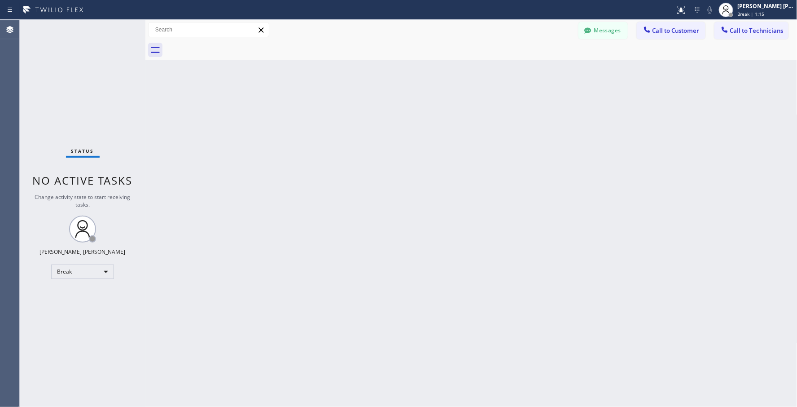
click at [461, 128] on div "Back to Dashboard Change Sender ID Customers Technicians Select a contact Outbo…" at bounding box center [471, 213] width 652 height 387
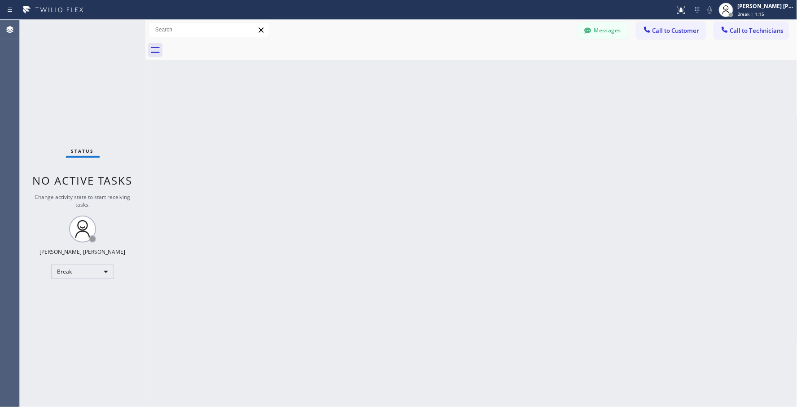
click at [461, 128] on div "Back to Dashboard Change Sender ID Customers Technicians Select a contact Outbo…" at bounding box center [471, 213] width 652 height 387
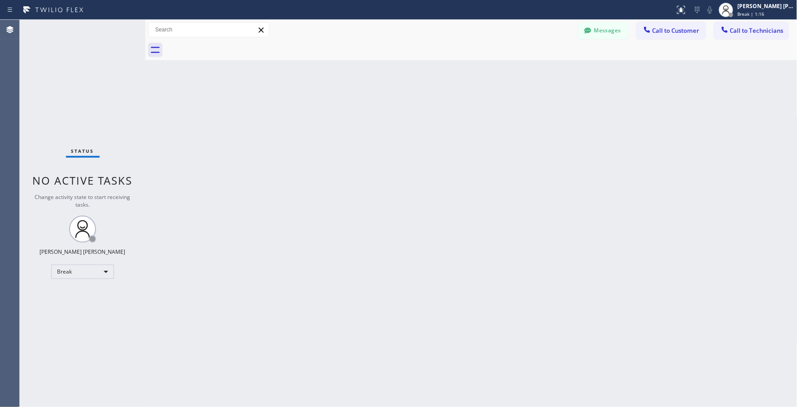
click at [461, 128] on div "Back to Dashboard Change Sender ID Customers Technicians Select a contact Outbo…" at bounding box center [471, 213] width 652 height 387
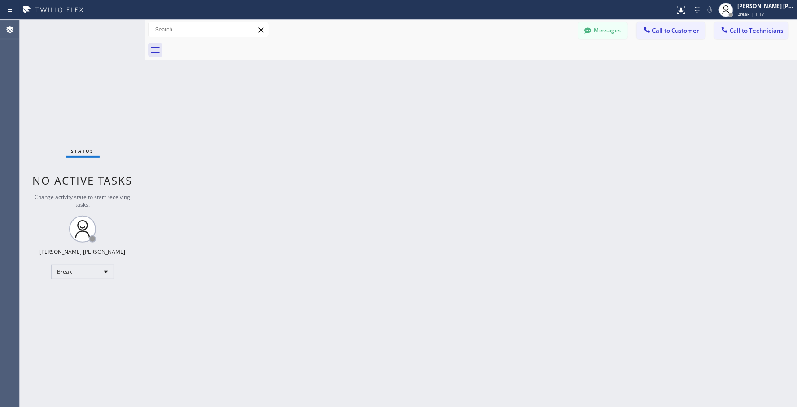
click at [461, 128] on div "Back to Dashboard Change Sender ID Customers Technicians Select a contact Outbo…" at bounding box center [471, 213] width 652 height 387
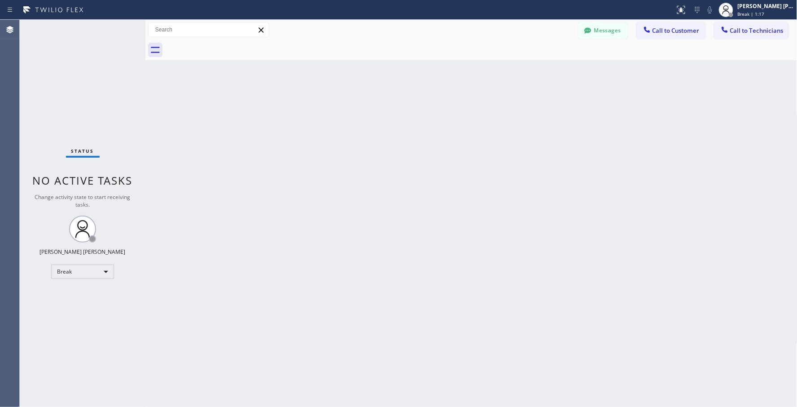
click at [461, 128] on div "Back to Dashboard Change Sender ID Customers Technicians Select a contact Outbo…" at bounding box center [471, 213] width 652 height 387
drag, startPoint x: 0, startPoint y: 0, endPoint x: 461, endPoint y: 128, distance: 478.6
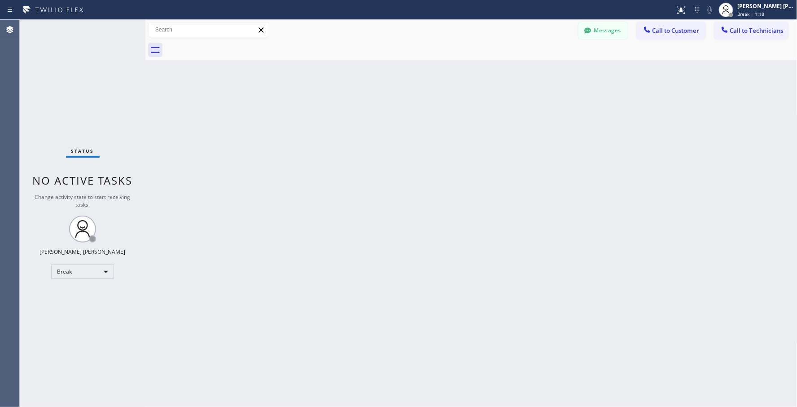
click at [461, 128] on div "Back to Dashboard Change Sender ID Customers Technicians Select a contact Outbo…" at bounding box center [471, 213] width 652 height 387
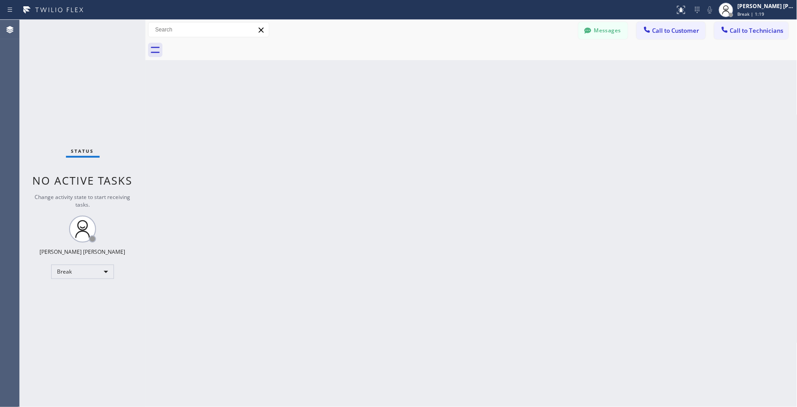
click at [461, 128] on div "Back to Dashboard Change Sender ID Customers Technicians Select a contact Outbo…" at bounding box center [471, 213] width 652 height 387
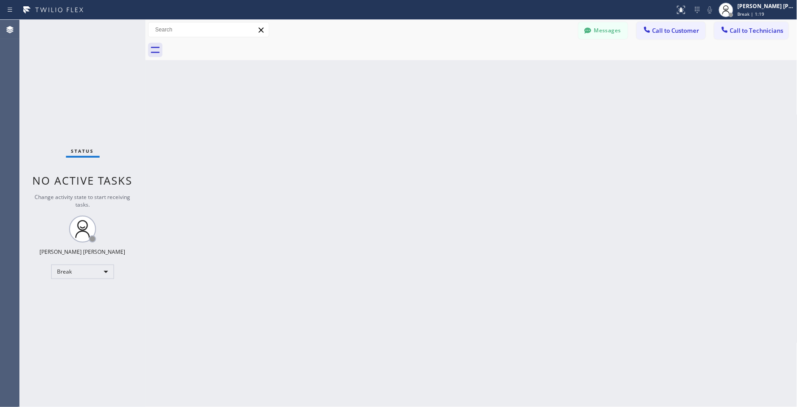
click at [461, 128] on div "Back to Dashboard Change Sender ID Customers Technicians Select a contact Outbo…" at bounding box center [471, 213] width 652 height 387
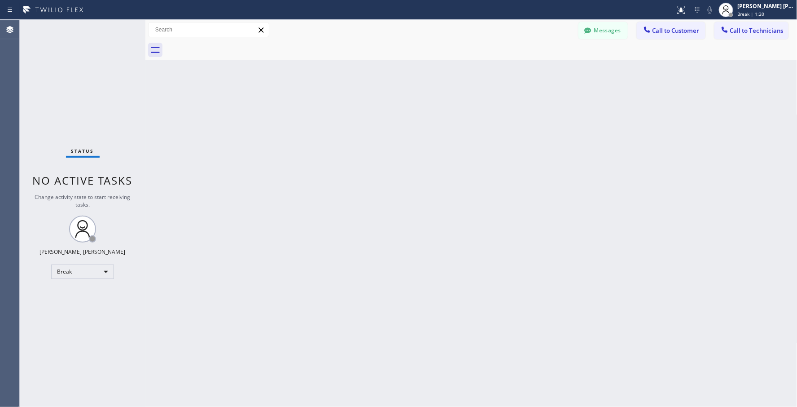
click at [461, 128] on div "Back to Dashboard Change Sender ID Customers Technicians Select a contact Outbo…" at bounding box center [471, 213] width 652 height 387
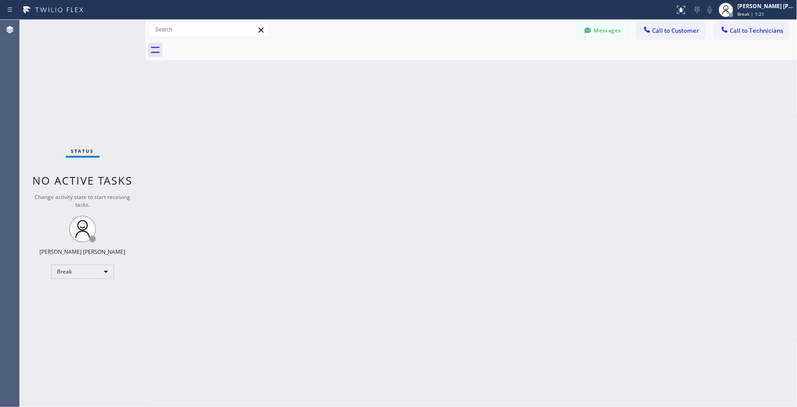
click at [461, 128] on div "Back to Dashboard Change Sender ID Customers Technicians Select a contact Outbo…" at bounding box center [471, 213] width 652 height 387
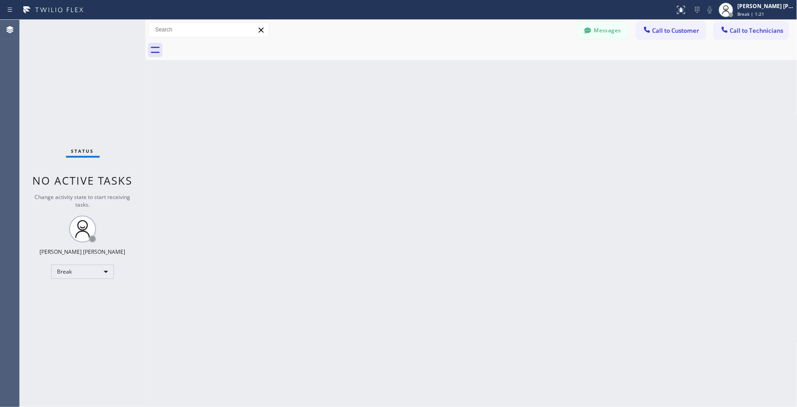
click at [461, 128] on div "Back to Dashboard Change Sender ID Customers Technicians Select a contact Outbo…" at bounding box center [471, 213] width 652 height 387
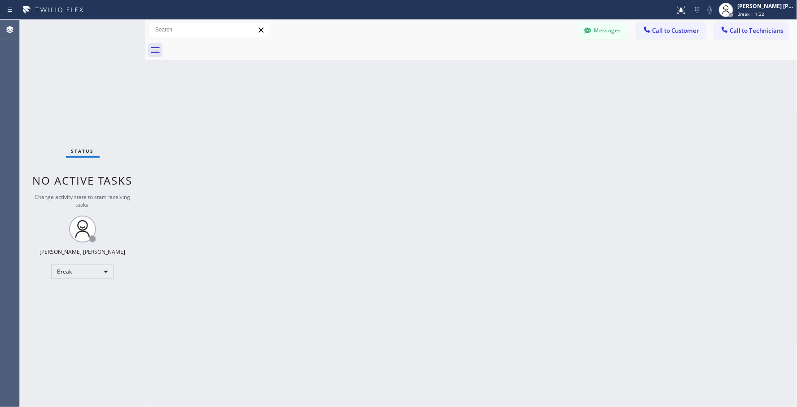
click at [461, 128] on div "Back to Dashboard Change Sender ID Customers Technicians Select a contact Outbo…" at bounding box center [471, 213] width 652 height 387
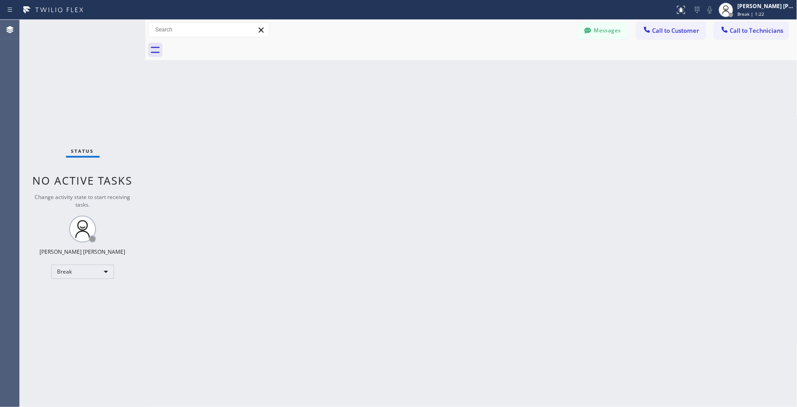
click at [461, 128] on div "Back to Dashboard Change Sender ID Customers Technicians Select a contact Outbo…" at bounding box center [471, 213] width 652 height 387
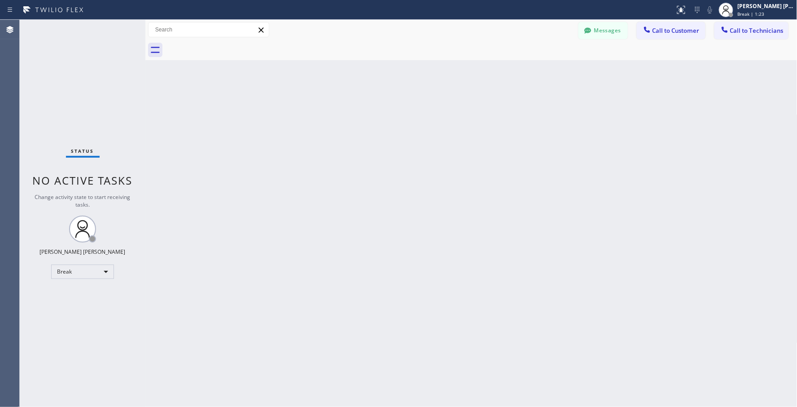
click at [461, 128] on div "Back to Dashboard Change Sender ID Customers Technicians Select a contact Outbo…" at bounding box center [471, 213] width 652 height 387
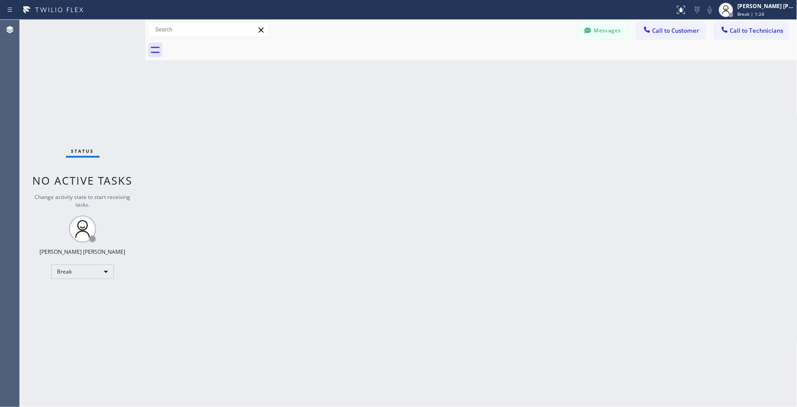
click at [461, 128] on div "Back to Dashboard Change Sender ID Customers Technicians Select a contact Outbo…" at bounding box center [471, 213] width 652 height 387
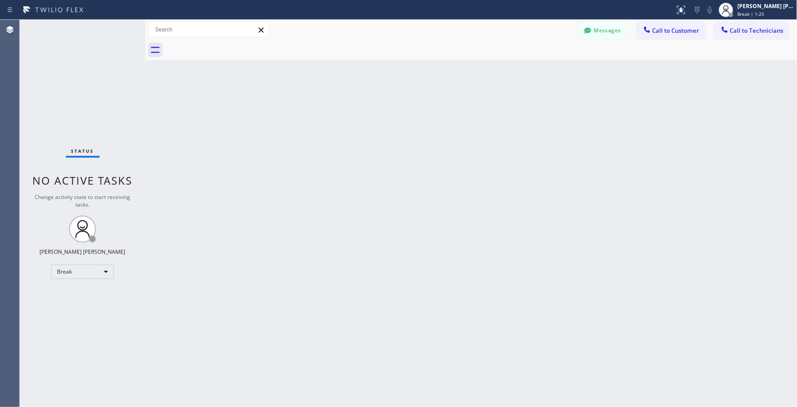
click at [461, 128] on div "Back to Dashboard Change Sender ID Customers Technicians Select a contact Outbo…" at bounding box center [471, 213] width 652 height 387
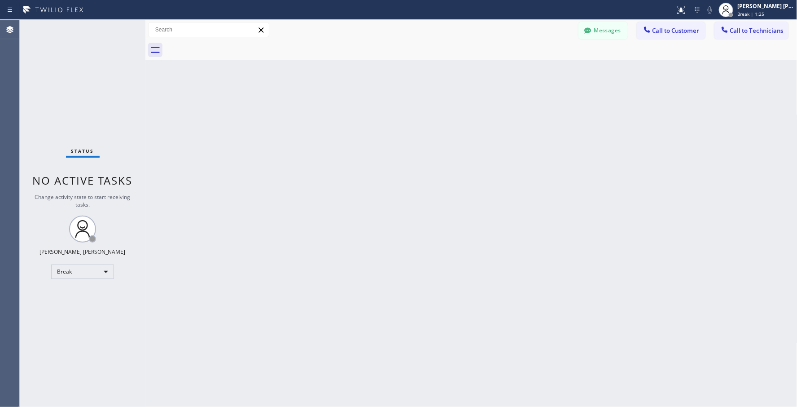
click at [461, 128] on div "Back to Dashboard Change Sender ID Customers Technicians Select a contact Outbo…" at bounding box center [471, 213] width 652 height 387
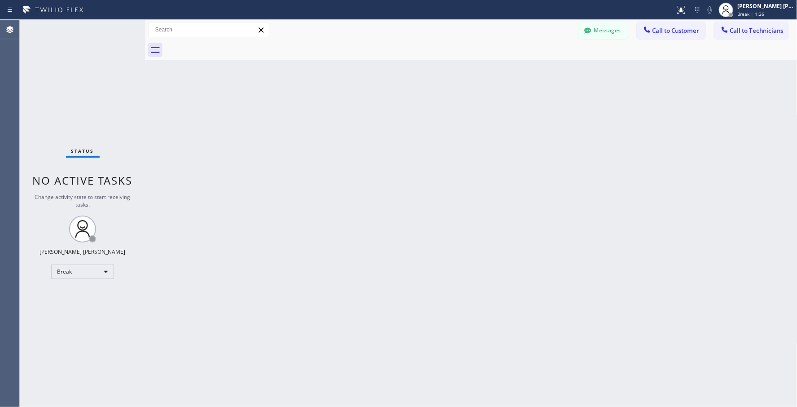
click at [461, 128] on div "Back to Dashboard Change Sender ID Customers Technicians Select a contact Outbo…" at bounding box center [471, 213] width 652 height 387
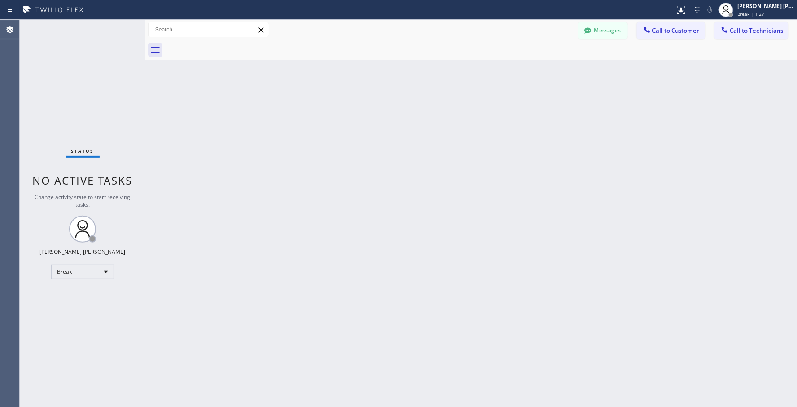
click at [461, 128] on div "Back to Dashboard Change Sender ID Customers Technicians Select a contact Outbo…" at bounding box center [471, 213] width 652 height 387
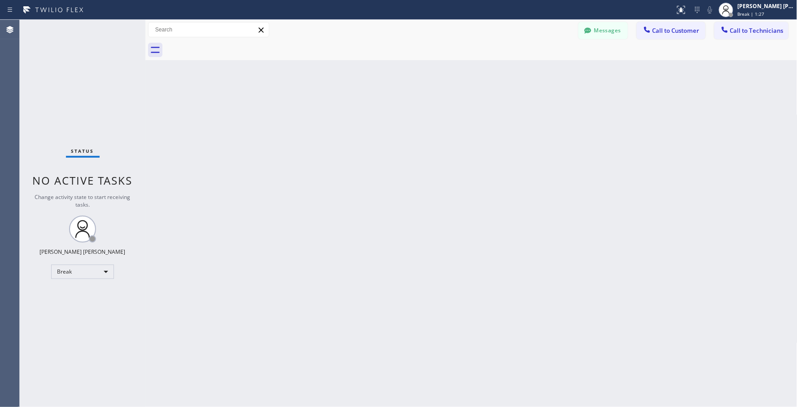
click at [461, 128] on div "Back to Dashboard Change Sender ID Customers Technicians Select a contact Outbo…" at bounding box center [471, 213] width 652 height 387
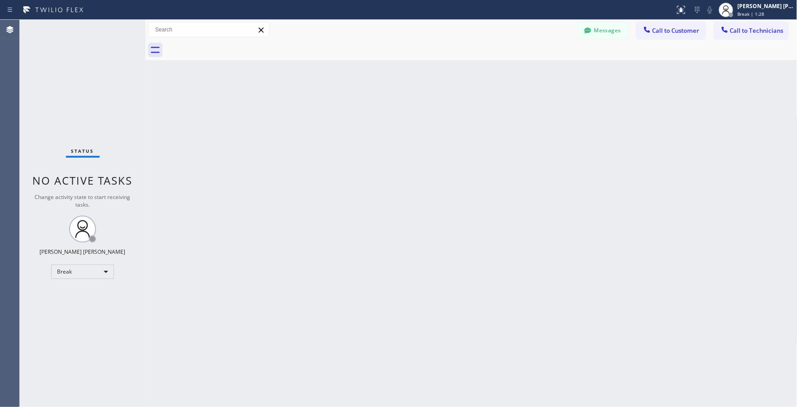
click at [461, 128] on div "Back to Dashboard Change Sender ID Customers Technicians Select a contact Outbo…" at bounding box center [471, 213] width 652 height 387
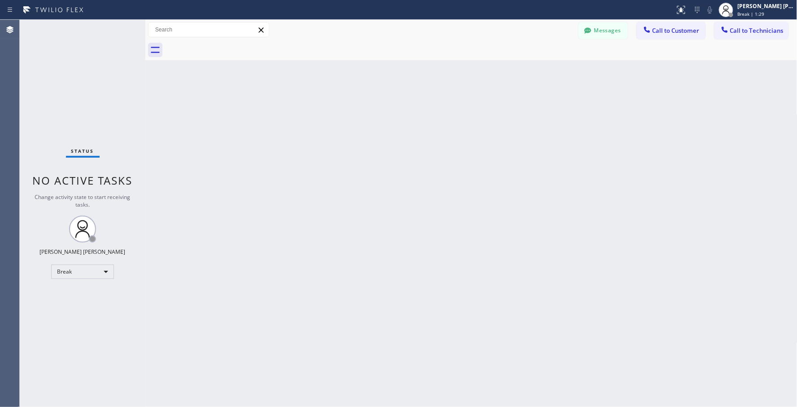
click at [461, 128] on div "Back to Dashboard Change Sender ID Customers Technicians Select a contact Outbo…" at bounding box center [471, 213] width 652 height 387
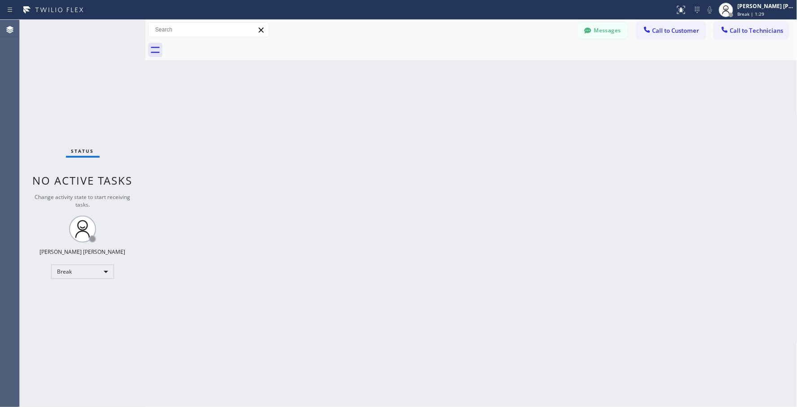
click at [461, 128] on div "Back to Dashboard Change Sender ID Customers Technicians Select a contact Outbo…" at bounding box center [471, 213] width 652 height 387
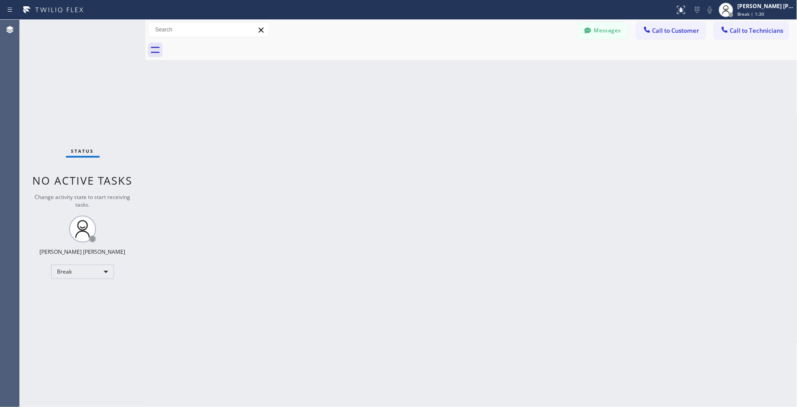
click at [461, 128] on div "Back to Dashboard Change Sender ID Customers Technicians Select a contact Outbo…" at bounding box center [471, 213] width 652 height 387
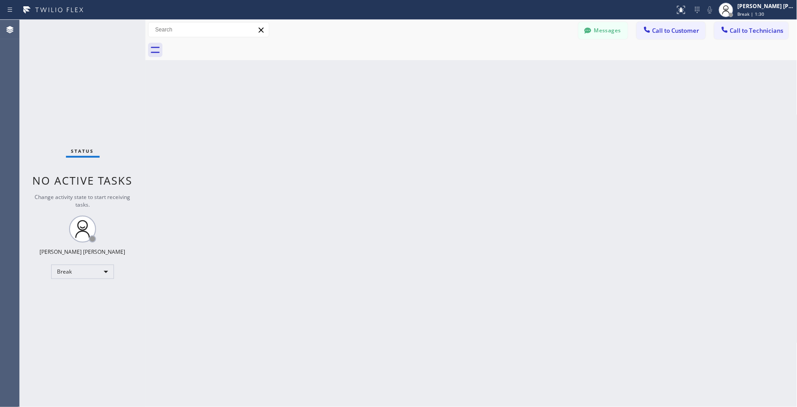
click at [461, 128] on div "Back to Dashboard Change Sender ID Customers Technicians Select a contact Outbo…" at bounding box center [471, 213] width 652 height 387
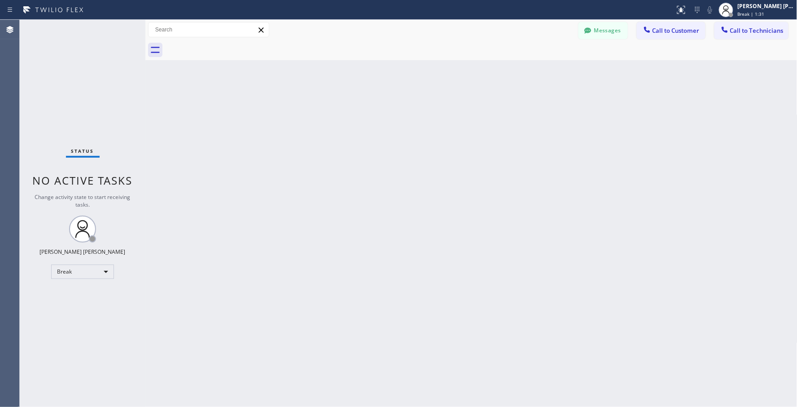
click at [461, 128] on div "Back to Dashboard Change Sender ID Customers Technicians Select a contact Outbo…" at bounding box center [471, 213] width 652 height 387
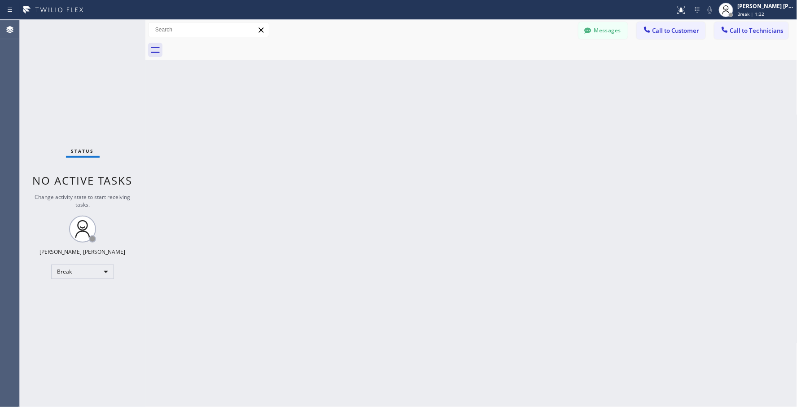
click at [461, 128] on div "Back to Dashboard Change Sender ID Customers Technicians Select a contact Outbo…" at bounding box center [471, 213] width 652 height 387
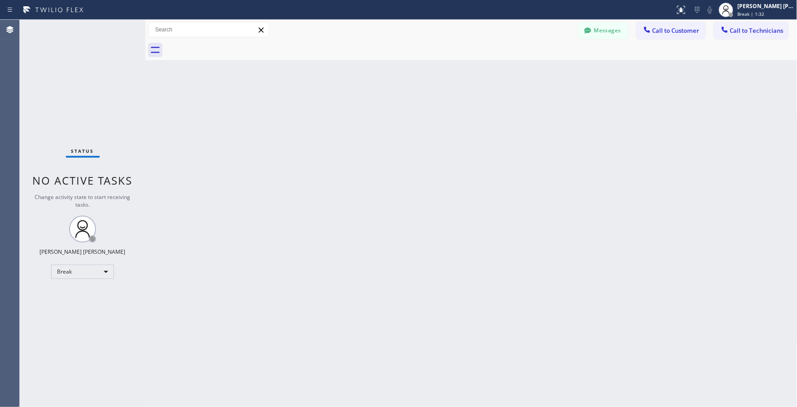
click at [461, 128] on div "Back to Dashboard Change Sender ID Customers Technicians Select a contact Outbo…" at bounding box center [471, 213] width 652 height 387
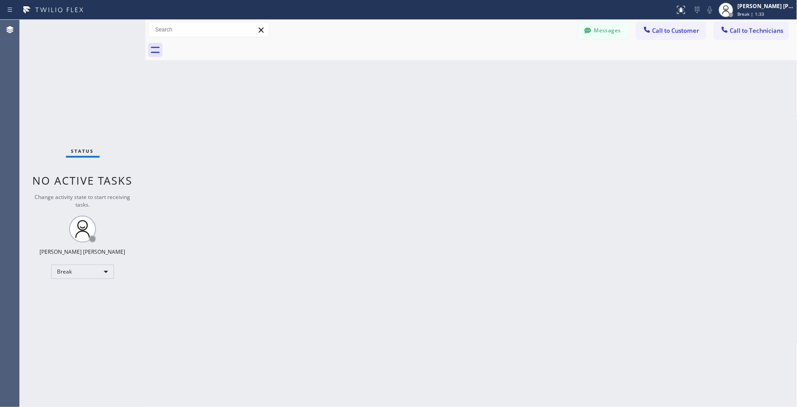
click at [461, 128] on div "Back to Dashboard Change Sender ID Customers Technicians Select a contact Outbo…" at bounding box center [471, 213] width 652 height 387
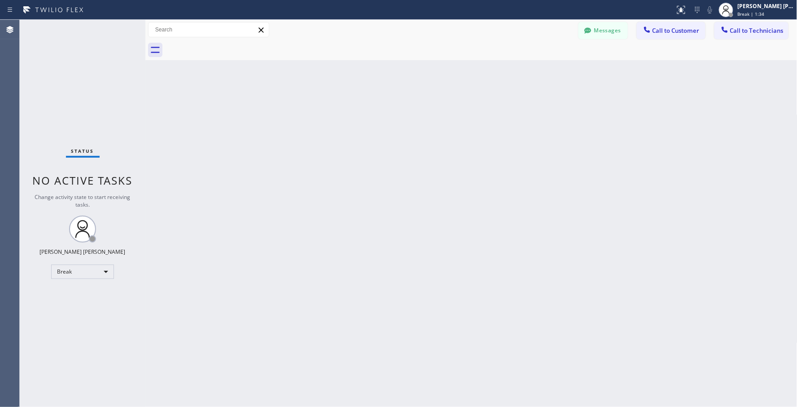
click at [461, 128] on div "Back to Dashboard Change Sender ID Customers Technicians Select a contact Outbo…" at bounding box center [471, 213] width 652 height 387
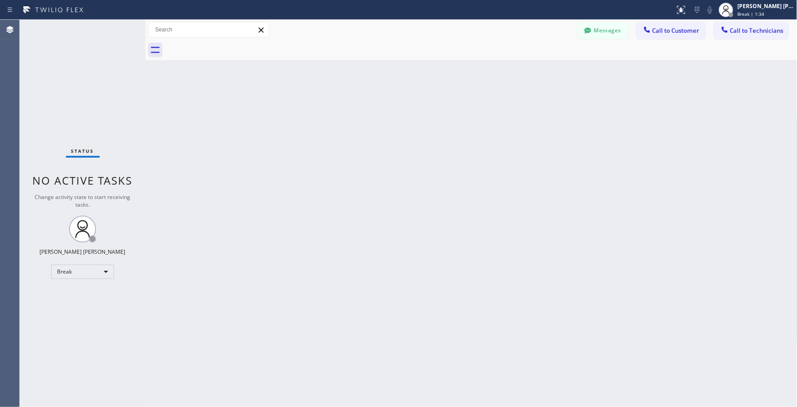
click at [461, 128] on div "Back to Dashboard Change Sender ID Customers Technicians Select a contact Outbo…" at bounding box center [471, 213] width 652 height 387
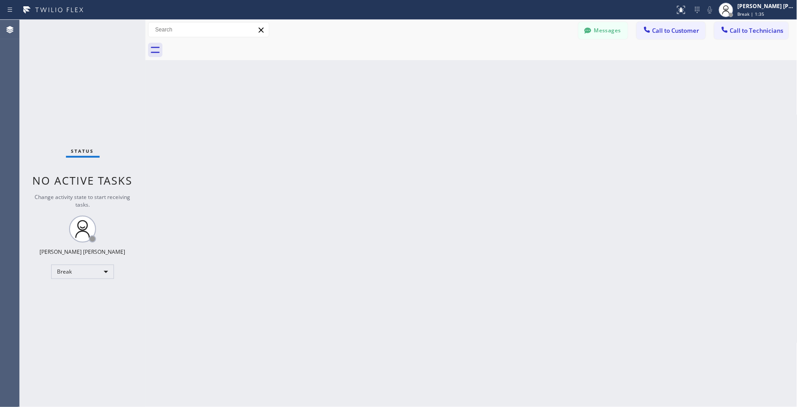
click at [461, 128] on div "Back to Dashboard Change Sender ID Customers Technicians Select a contact Outbo…" at bounding box center [471, 213] width 652 height 387
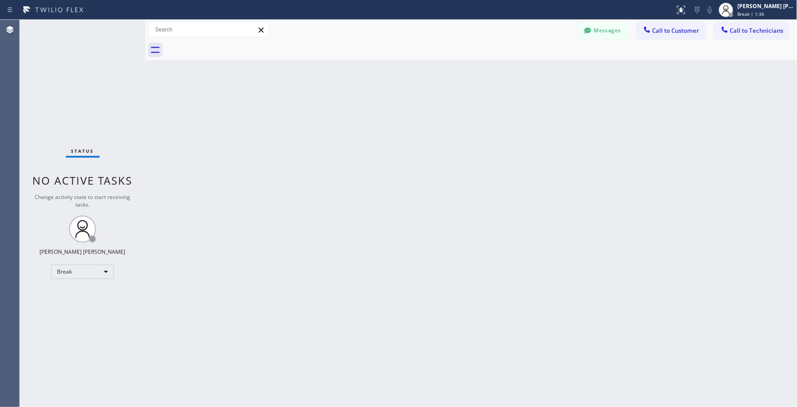
click at [461, 128] on div "Back to Dashboard Change Sender ID Customers Technicians Select a contact Outbo…" at bounding box center [471, 213] width 652 height 387
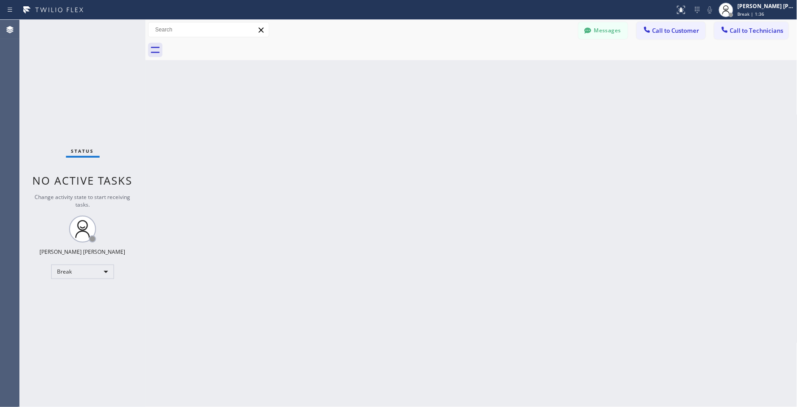
click at [461, 128] on div "Back to Dashboard Change Sender ID Customers Technicians Select a contact Outbo…" at bounding box center [471, 213] width 652 height 387
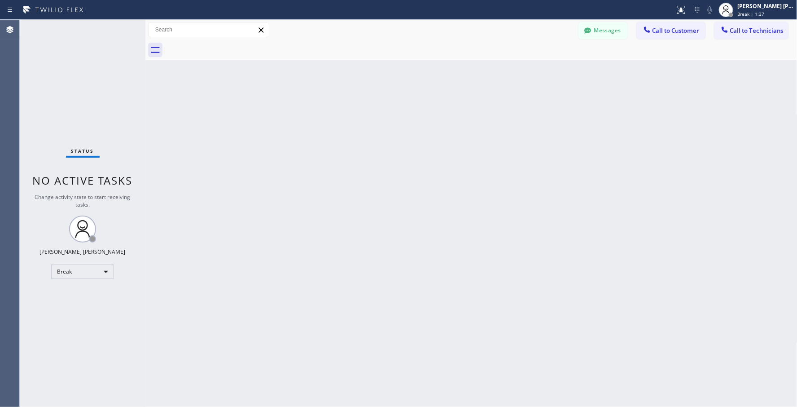
click at [461, 128] on div "Back to Dashboard Change Sender ID Customers Technicians Select a contact Outbo…" at bounding box center [471, 213] width 652 height 387
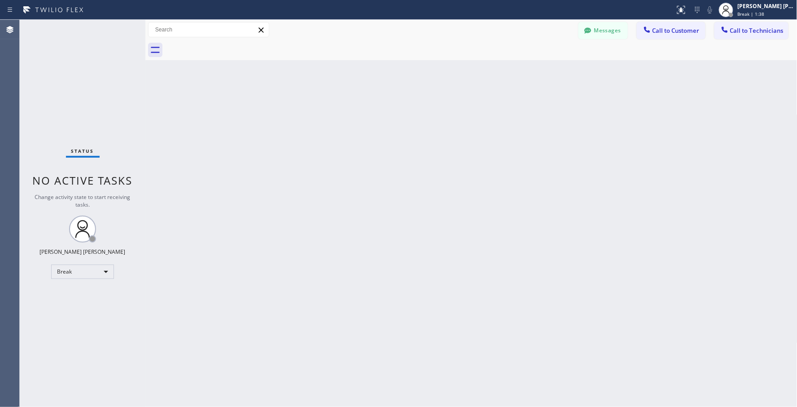
click at [461, 128] on div "Back to Dashboard Change Sender ID Customers Technicians Select a contact Outbo…" at bounding box center [471, 213] width 652 height 387
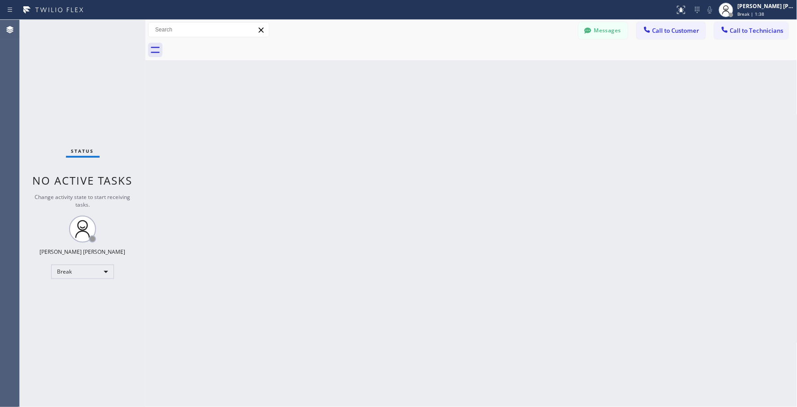
click at [461, 128] on div "Back to Dashboard Change Sender ID Customers Technicians Select a contact Outbo…" at bounding box center [471, 213] width 652 height 387
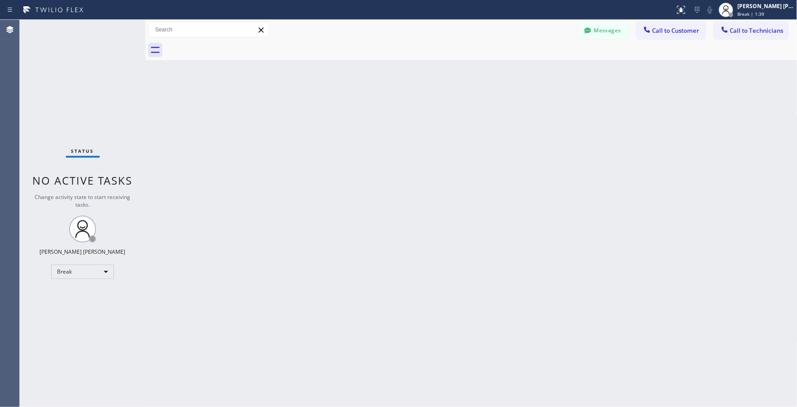
click at [461, 128] on div "Back to Dashboard Change Sender ID Customers Technicians Select a contact Outbo…" at bounding box center [471, 213] width 652 height 387
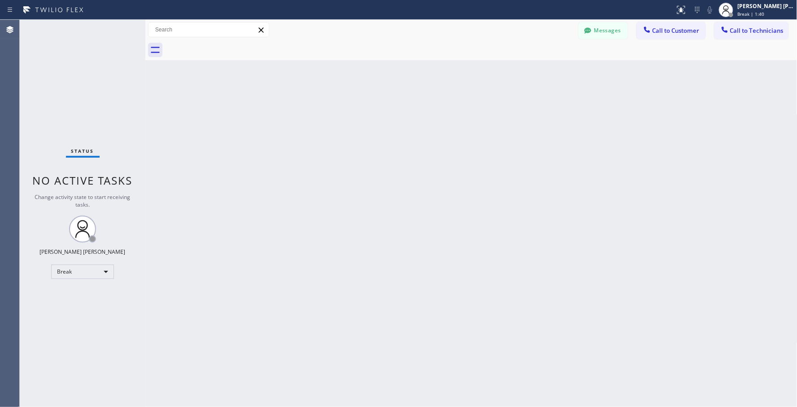
click at [461, 128] on div "Back to Dashboard Change Sender ID Customers Technicians Select a contact Outbo…" at bounding box center [471, 213] width 652 height 387
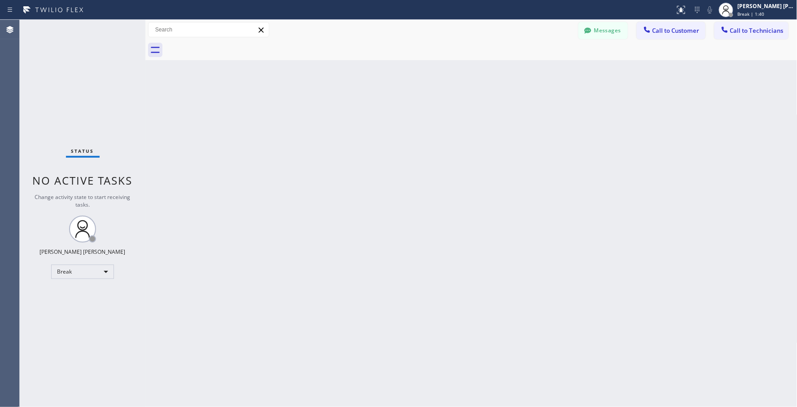
click at [461, 128] on div "Back to Dashboard Change Sender ID Customers Technicians Select a contact Outbo…" at bounding box center [471, 213] width 652 height 387
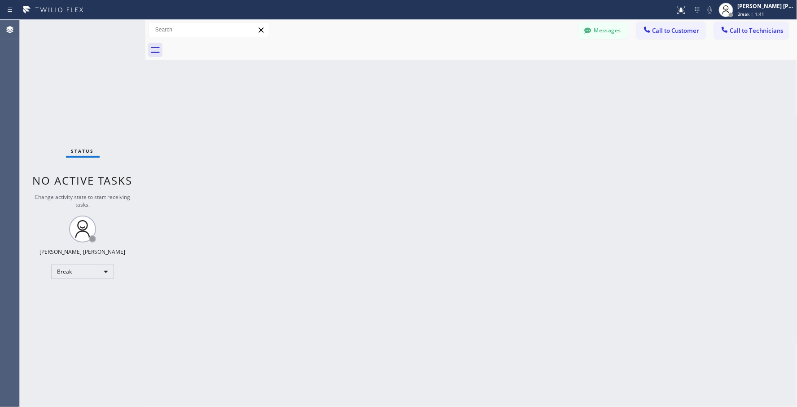
click at [461, 128] on div "Back to Dashboard Change Sender ID Customers Technicians Select a contact Outbo…" at bounding box center [471, 213] width 652 height 387
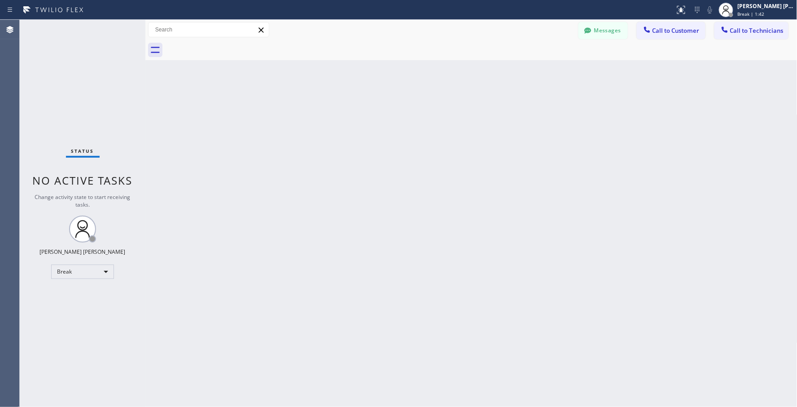
click at [461, 128] on div "Back to Dashboard Change Sender ID Customers Technicians Select a contact Outbo…" at bounding box center [471, 213] width 652 height 387
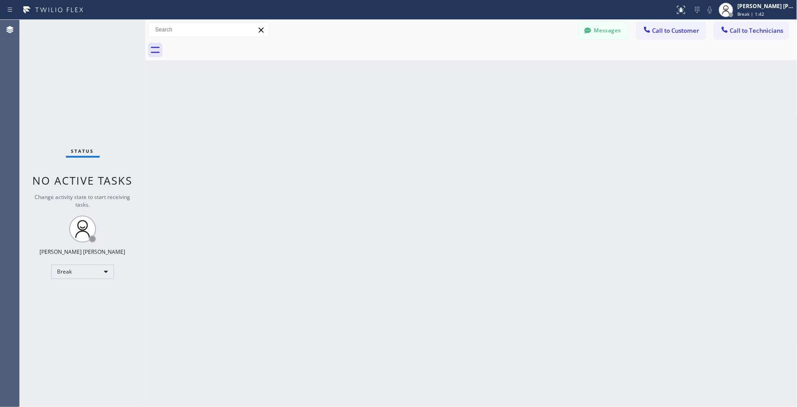
click at [461, 128] on div "Back to Dashboard Change Sender ID Customers Technicians Select a contact Outbo…" at bounding box center [471, 213] width 652 height 387
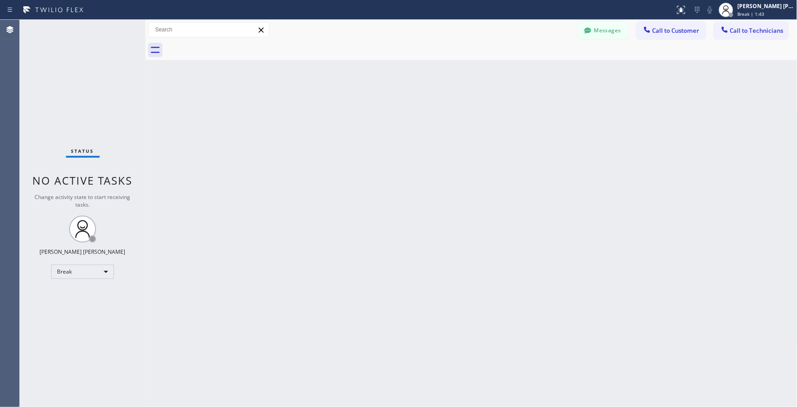
click at [461, 128] on div "Back to Dashboard Change Sender ID Customers Technicians Select a contact Outbo…" at bounding box center [471, 213] width 652 height 387
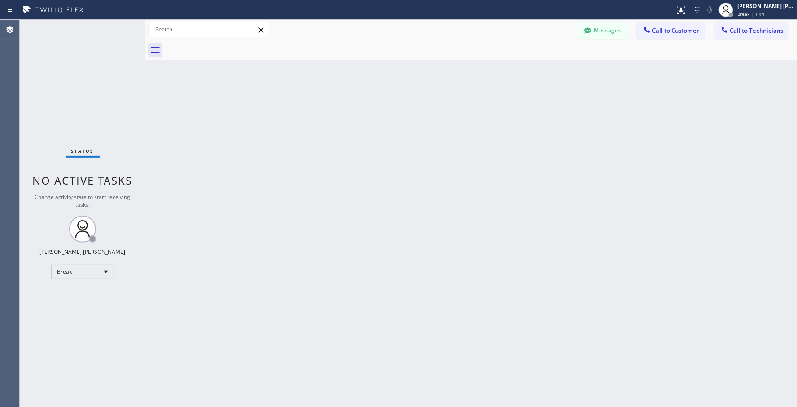
click at [461, 128] on div "Back to Dashboard Change Sender ID Customers Technicians Select a contact Outbo…" at bounding box center [471, 213] width 652 height 387
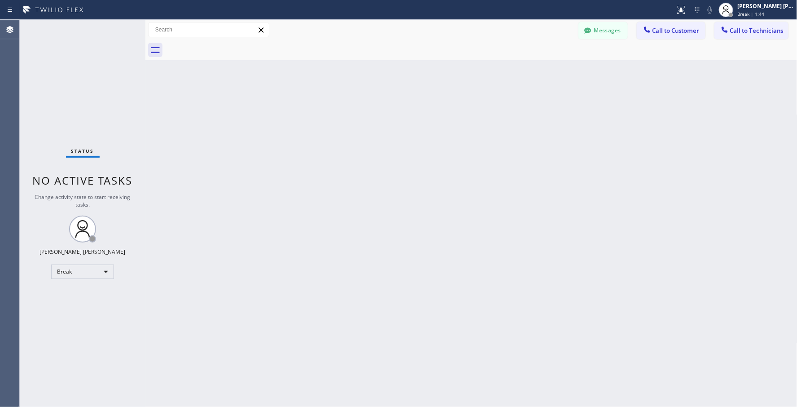
click at [461, 128] on div "Back to Dashboard Change Sender ID Customers Technicians Select a contact Outbo…" at bounding box center [471, 213] width 652 height 387
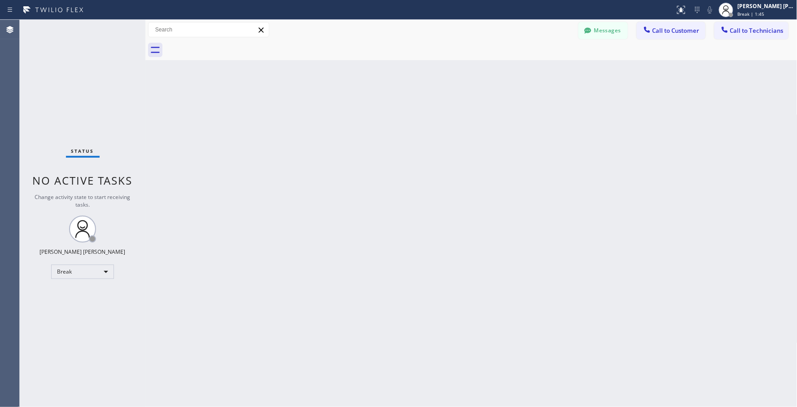
click at [461, 128] on div "Back to Dashboard Change Sender ID Customers Technicians Select a contact Outbo…" at bounding box center [471, 213] width 652 height 387
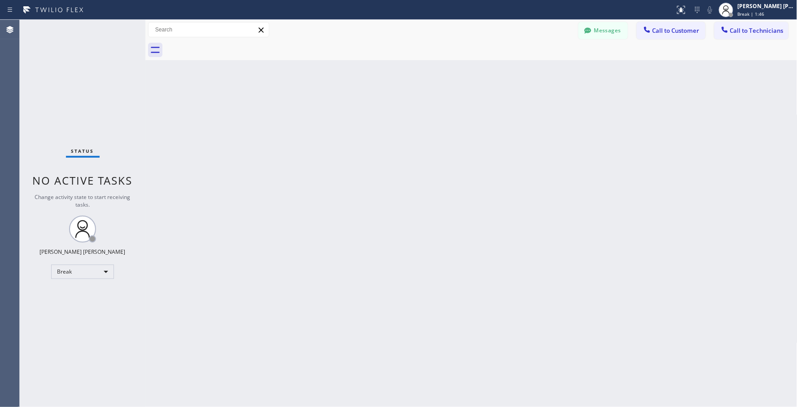
click at [461, 128] on div "Back to Dashboard Change Sender ID Customers Technicians Select a contact Outbo…" at bounding box center [471, 213] width 652 height 387
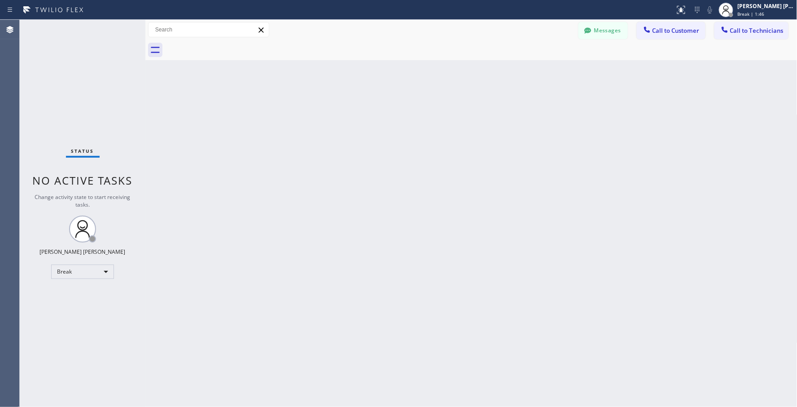
click at [461, 128] on div "Back to Dashboard Change Sender ID Customers Technicians Select a contact Outbo…" at bounding box center [471, 213] width 652 height 387
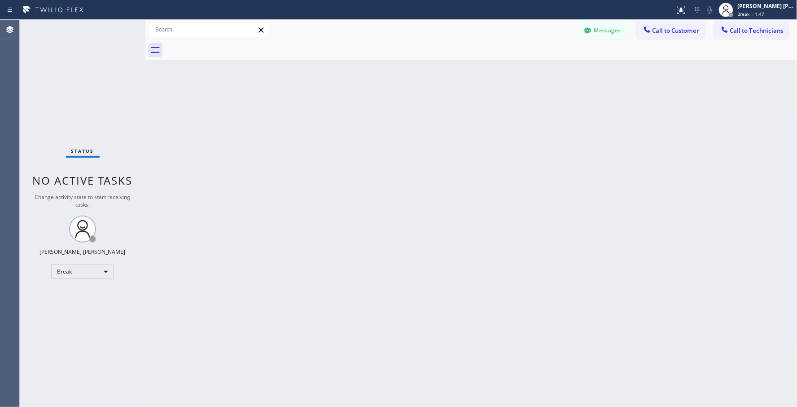
click at [461, 128] on div "Back to Dashboard Change Sender ID Customers Technicians Select a contact Outbo…" at bounding box center [471, 213] width 652 height 387
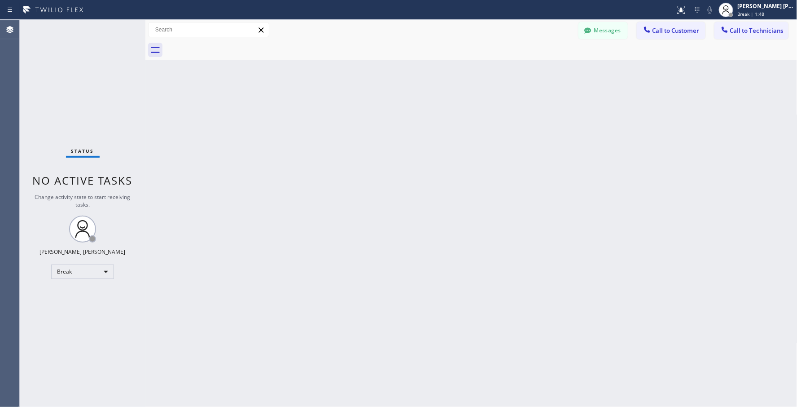
click at [461, 128] on div "Back to Dashboard Change Sender ID Customers Technicians Select a contact Outbo…" at bounding box center [471, 213] width 652 height 387
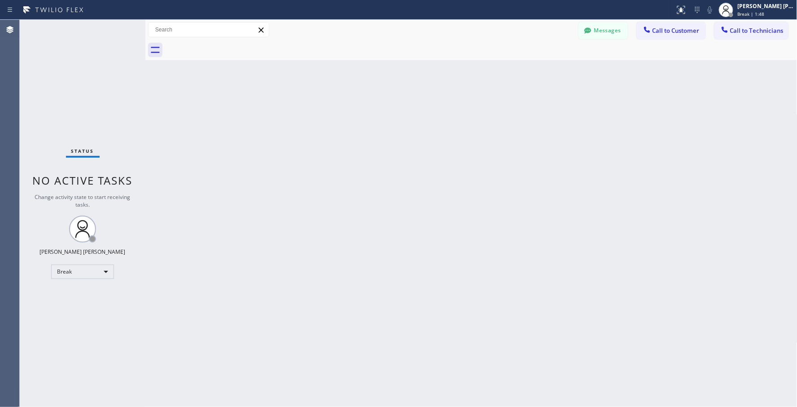
click at [461, 128] on div "Back to Dashboard Change Sender ID Customers Technicians Select a contact Outbo…" at bounding box center [471, 213] width 652 height 387
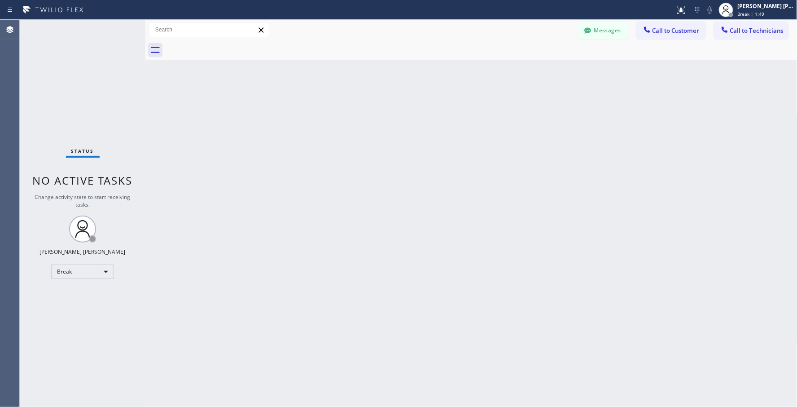
click at [461, 128] on div "Back to Dashboard Change Sender ID Customers Technicians Select a contact Outbo…" at bounding box center [471, 213] width 652 height 387
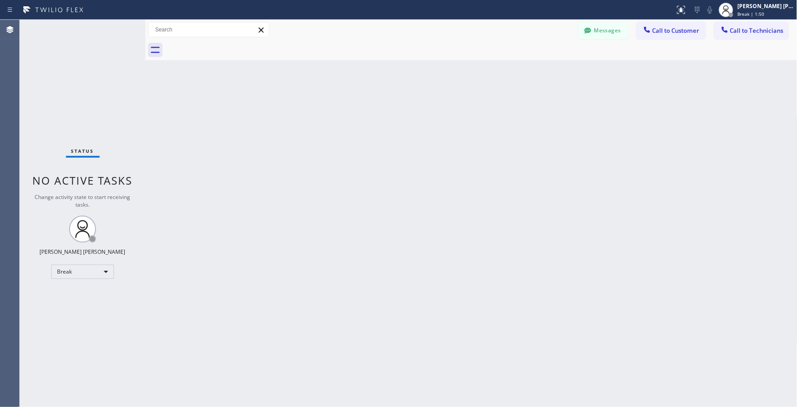
click at [461, 128] on div "Back to Dashboard Change Sender ID Customers Technicians Select a contact Outbo…" at bounding box center [471, 213] width 652 height 387
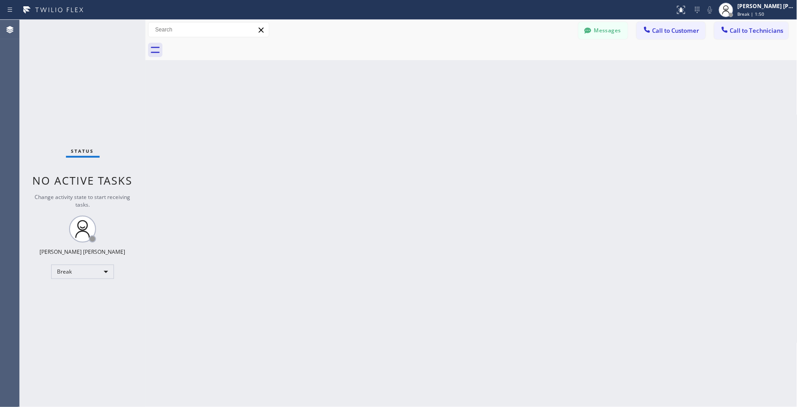
click at [461, 128] on div "Back to Dashboard Change Sender ID Customers Technicians Select a contact Outbo…" at bounding box center [471, 213] width 652 height 387
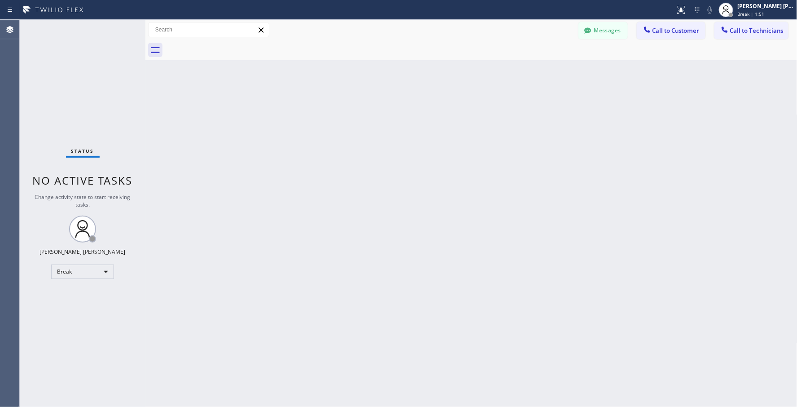
click at [461, 128] on div "Back to Dashboard Change Sender ID Customers Technicians Select a contact Outbo…" at bounding box center [471, 213] width 652 height 387
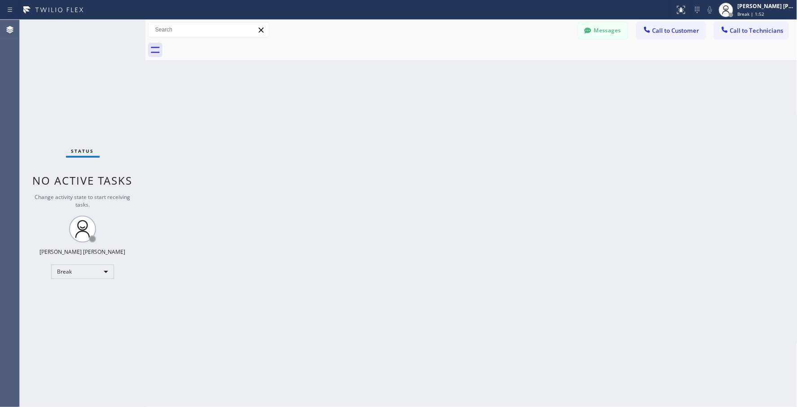
click at [461, 128] on div "Back to Dashboard Change Sender ID Customers Technicians Select a contact Outbo…" at bounding box center [471, 213] width 652 height 387
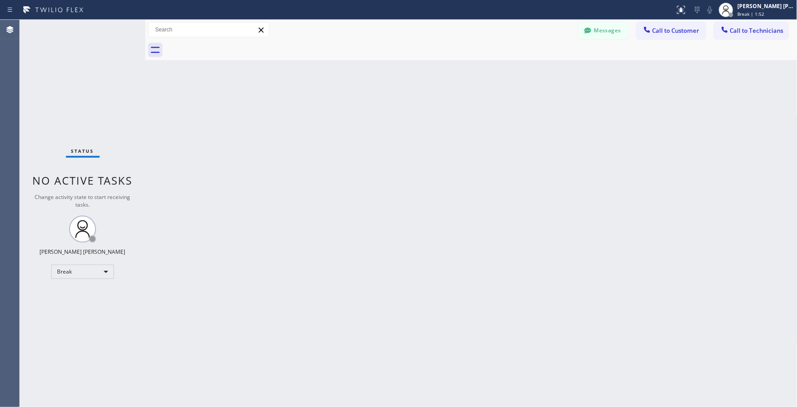
click at [461, 128] on div "Back to Dashboard Change Sender ID Customers Technicians Select a contact Outbo…" at bounding box center [471, 213] width 652 height 387
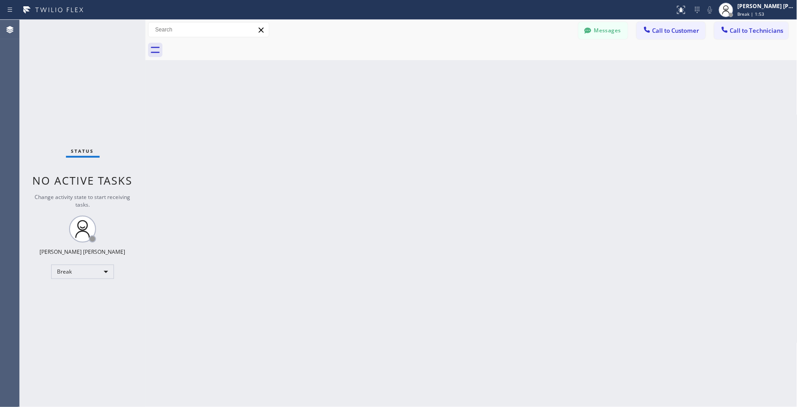
click at [461, 128] on div "Back to Dashboard Change Sender ID Customers Technicians Select a contact Outbo…" at bounding box center [471, 213] width 652 height 387
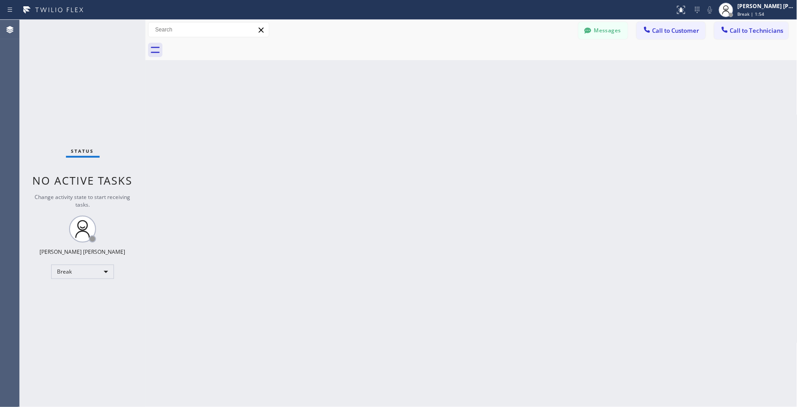
click at [461, 128] on div "Back to Dashboard Change Sender ID Customers Technicians Select a contact Outbo…" at bounding box center [471, 213] width 652 height 387
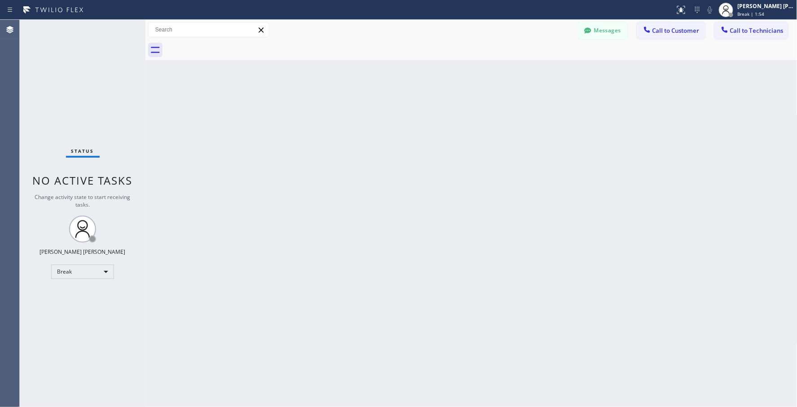
click at [461, 128] on div "Back to Dashboard Change Sender ID Customers Technicians Select a contact Outbo…" at bounding box center [471, 213] width 652 height 387
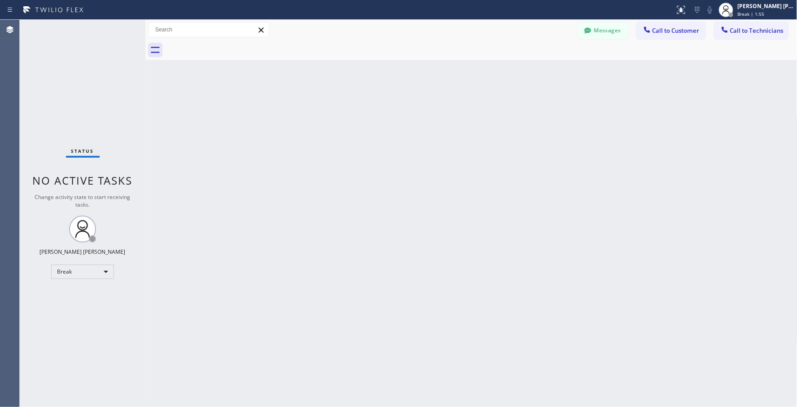
click at [461, 128] on div "Back to Dashboard Change Sender ID Customers Technicians Select a contact Outbo…" at bounding box center [471, 213] width 652 height 387
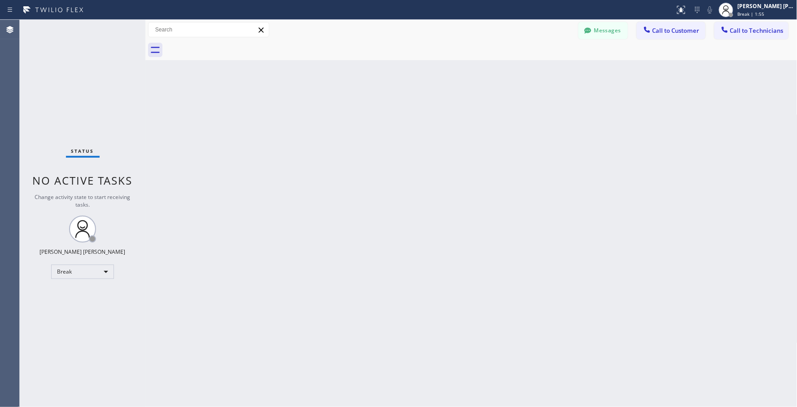
click at [461, 128] on div "Back to Dashboard Change Sender ID Customers Technicians Select a contact Outbo…" at bounding box center [471, 213] width 652 height 387
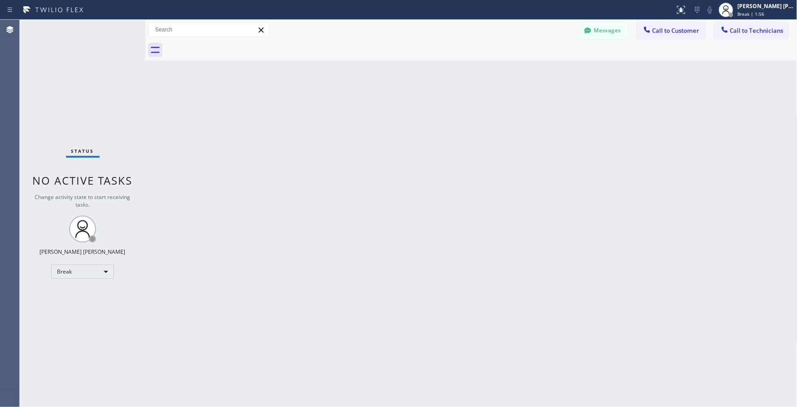
click at [461, 128] on div "Back to Dashboard Change Sender ID Customers Technicians Select a contact Outbo…" at bounding box center [471, 213] width 652 height 387
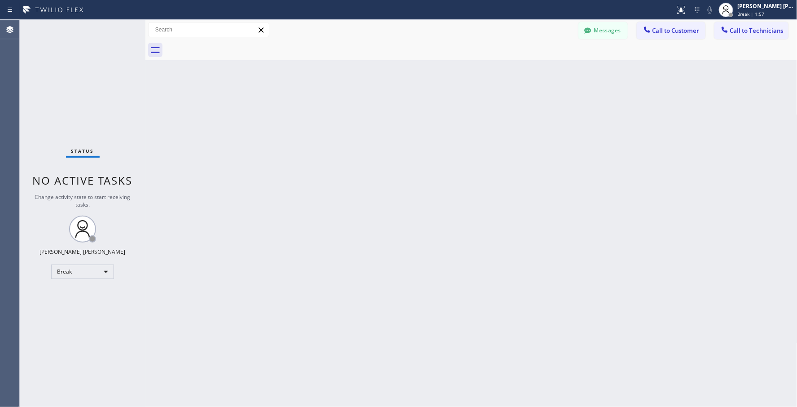
click at [461, 128] on div "Back to Dashboard Change Sender ID Customers Technicians Select a contact Outbo…" at bounding box center [471, 213] width 652 height 387
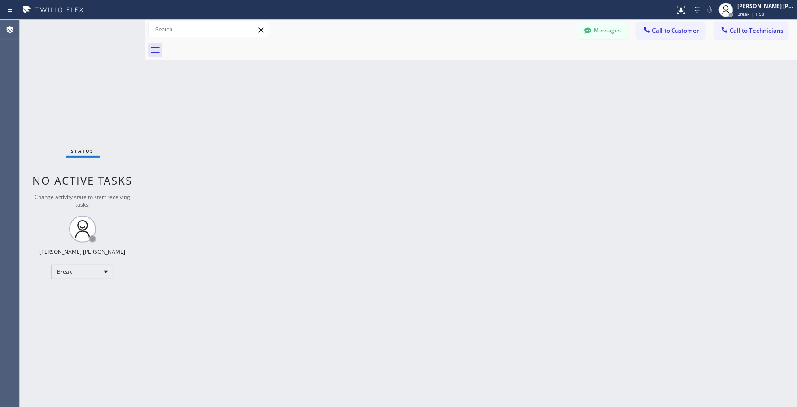
click at [461, 128] on div "Back to Dashboard Change Sender ID Customers Technicians Select a contact Outbo…" at bounding box center [471, 213] width 652 height 387
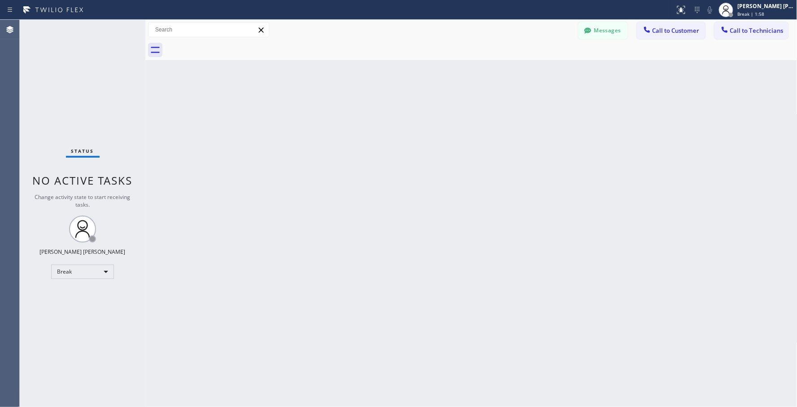
click at [461, 128] on div "Back to Dashboard Change Sender ID Customers Technicians Select a contact Outbo…" at bounding box center [471, 213] width 652 height 387
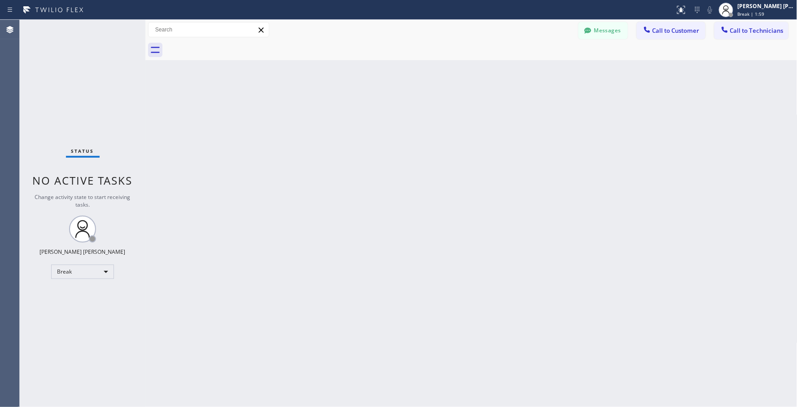
click at [461, 128] on div "Back to Dashboard Change Sender ID Customers Technicians Select a contact Outbo…" at bounding box center [471, 213] width 652 height 387
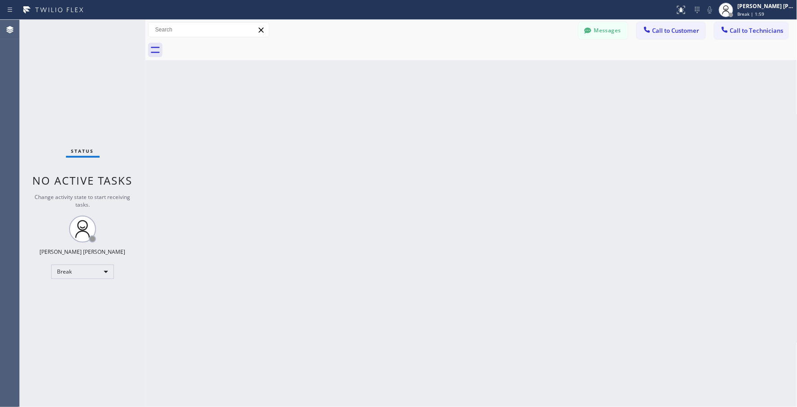
click at [461, 128] on div "Back to Dashboard Change Sender ID Customers Technicians Select a contact Outbo…" at bounding box center [471, 213] width 652 height 387
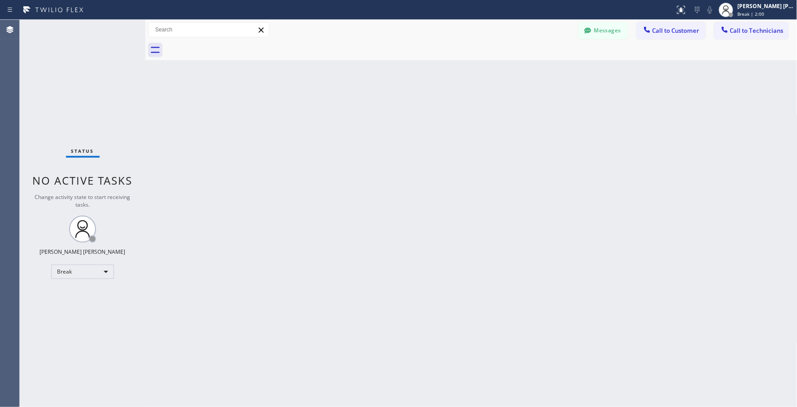
click at [461, 128] on div "Back to Dashboard Change Sender ID Customers Technicians Select a contact Outbo…" at bounding box center [471, 213] width 652 height 387
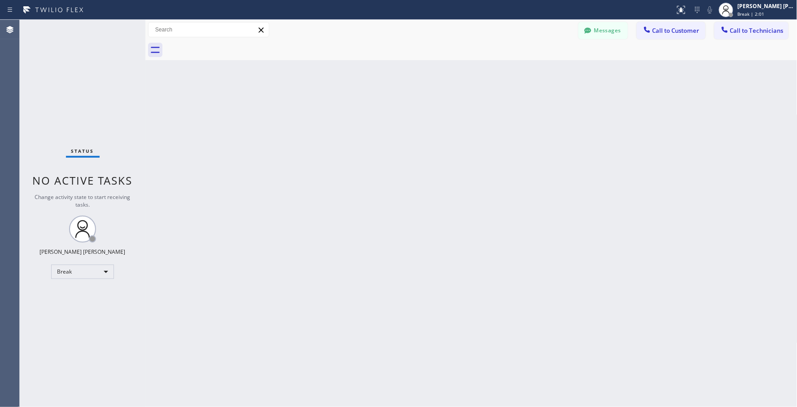
click at [461, 128] on div "Back to Dashboard Change Sender ID Customers Technicians Select a contact Outbo…" at bounding box center [471, 213] width 652 height 387
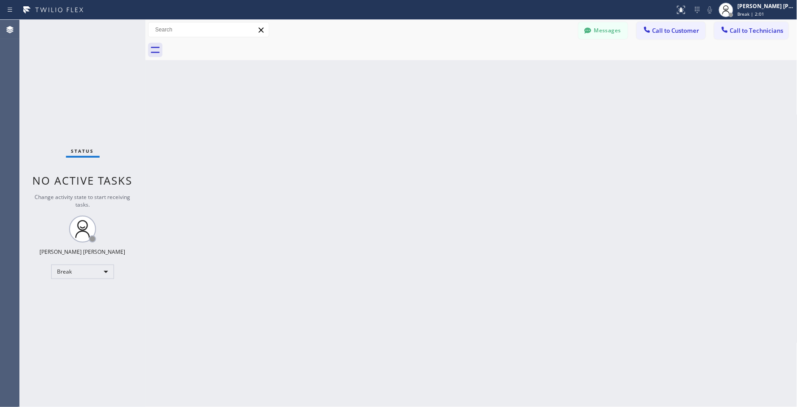
click at [461, 128] on div "Back to Dashboard Change Sender ID Customers Technicians Select a contact Outbo…" at bounding box center [471, 213] width 652 height 387
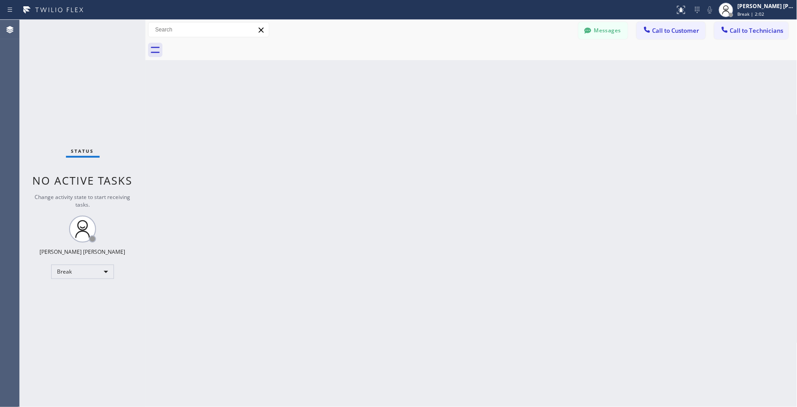
click at [461, 128] on div "Back to Dashboard Change Sender ID Customers Technicians Select a contact Outbo…" at bounding box center [471, 213] width 652 height 387
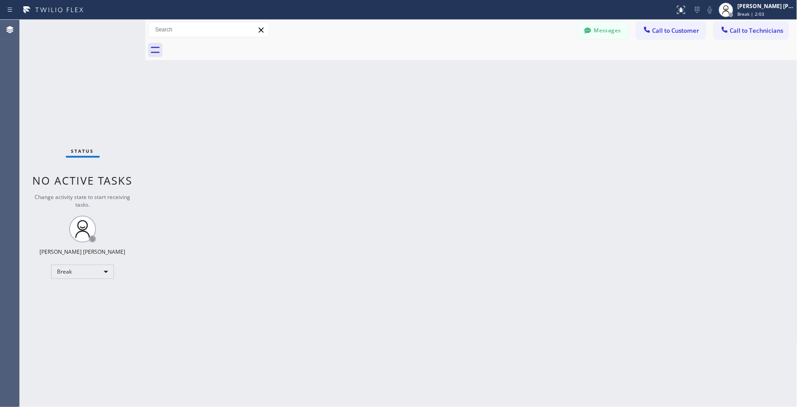
click at [461, 128] on div "Back to Dashboard Change Sender ID Customers Technicians Select a contact Outbo…" at bounding box center [471, 213] width 652 height 387
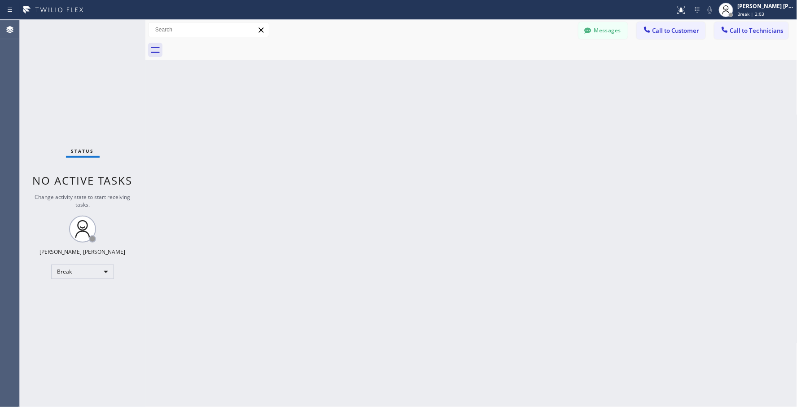
click at [461, 128] on div "Back to Dashboard Change Sender ID Customers Technicians Select a contact Outbo…" at bounding box center [471, 213] width 652 height 387
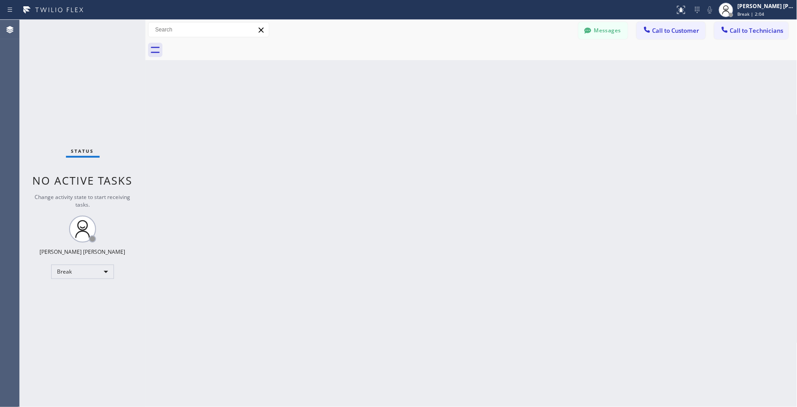
click at [461, 128] on div "Back to Dashboard Change Sender ID Customers Technicians Select a contact Outbo…" at bounding box center [471, 213] width 652 height 387
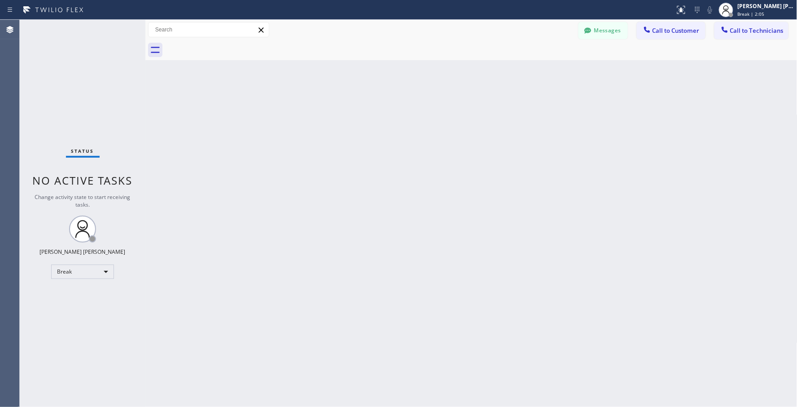
click at [461, 128] on div "Back to Dashboard Change Sender ID Customers Technicians Select a contact Outbo…" at bounding box center [471, 213] width 652 height 387
click
